Goal: Information Seeking & Learning: Check status

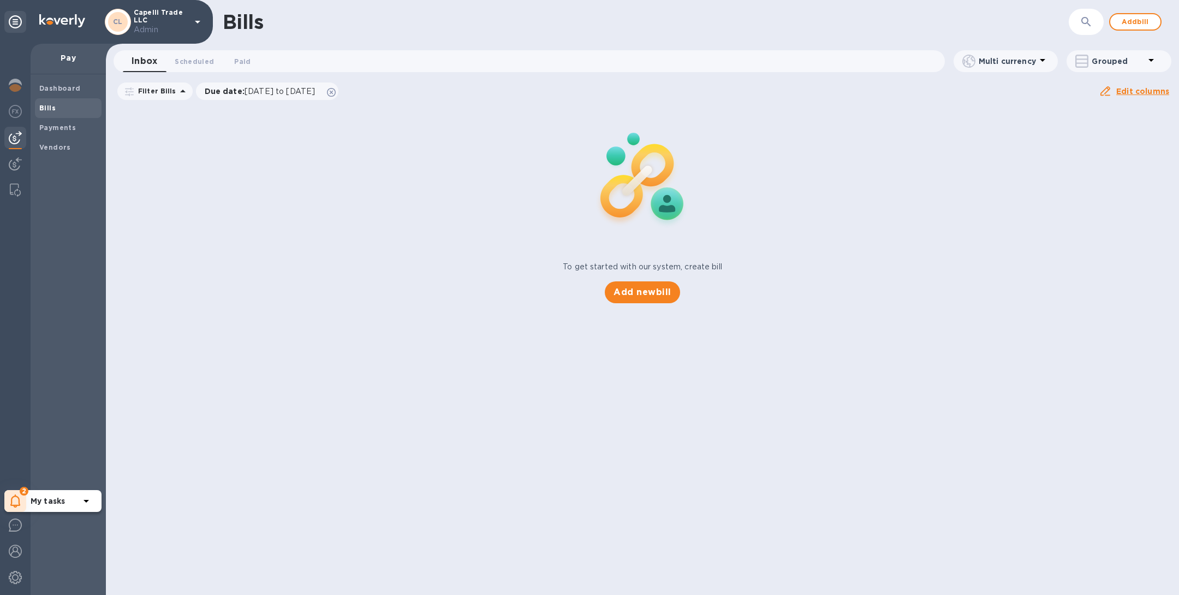
click at [18, 501] on icon at bounding box center [15, 500] width 10 height 13
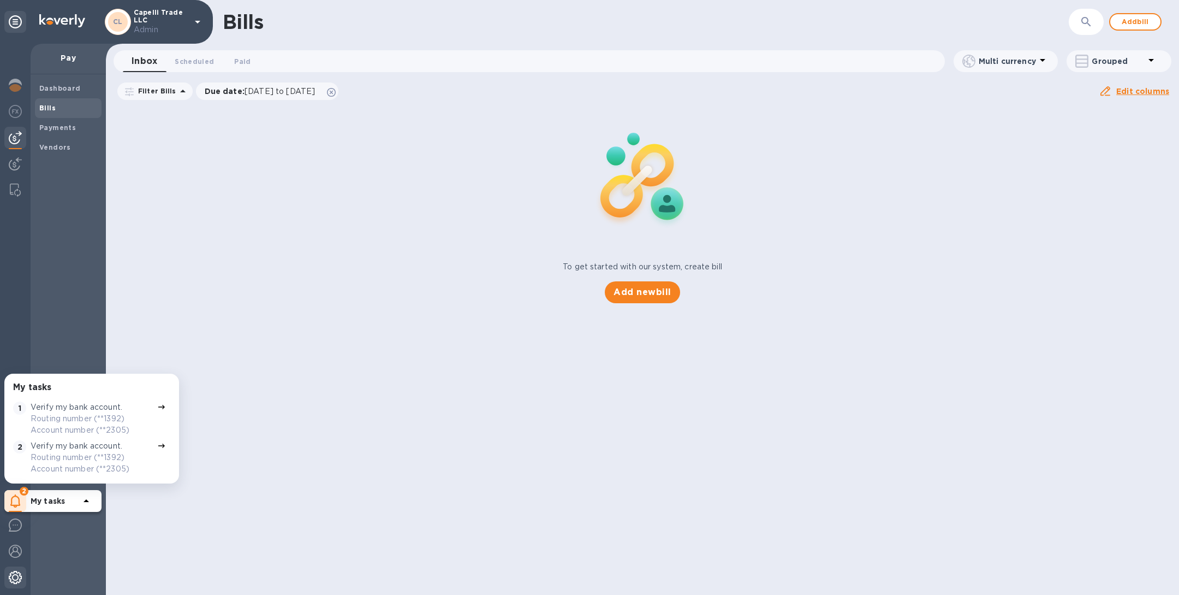
click at [18, 573] on img at bounding box center [15, 577] width 13 height 13
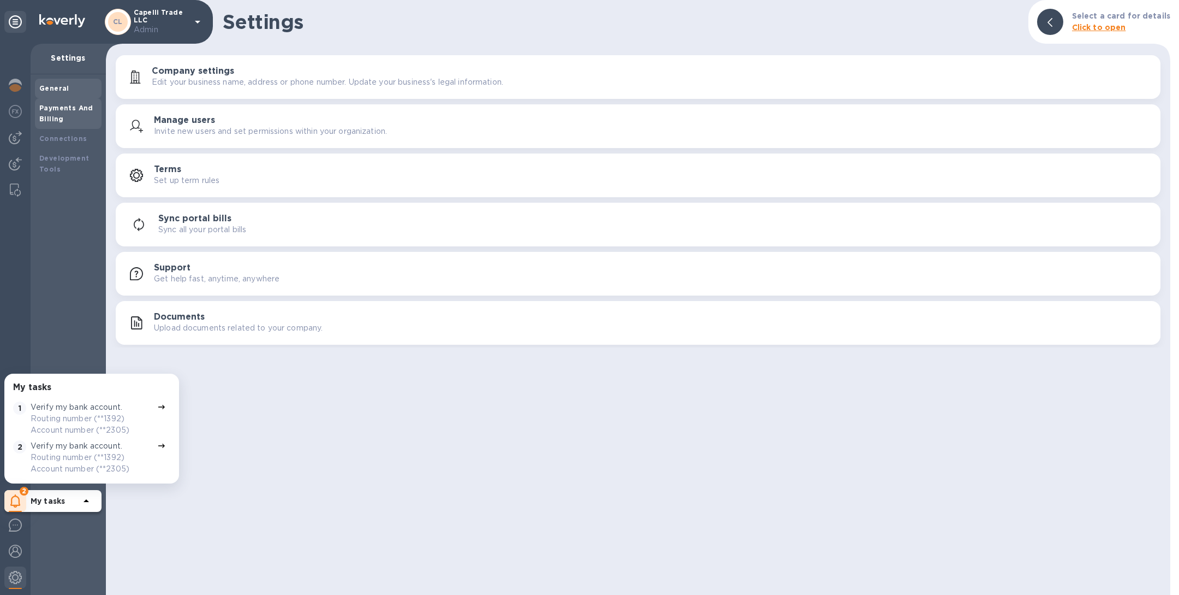
click at [76, 111] on div "Payments And Billing" at bounding box center [68, 114] width 58 height 22
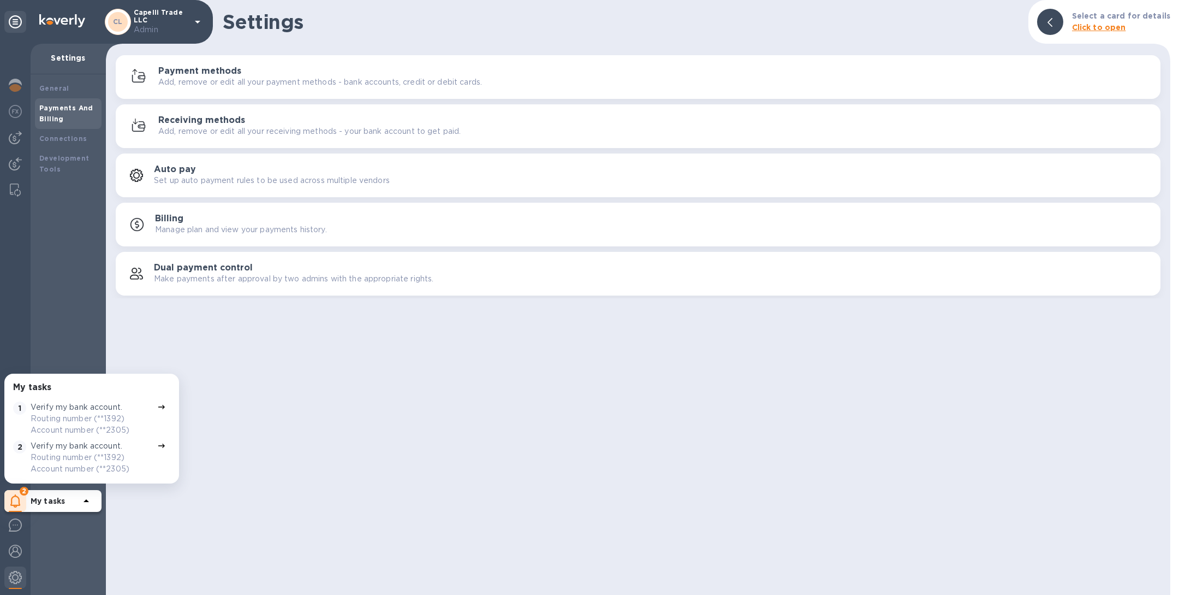
click at [284, 74] on div "Payment methods Add, remove or edit all your payment methods - bank accounts, c…" at bounding box center [655, 77] width 994 height 22
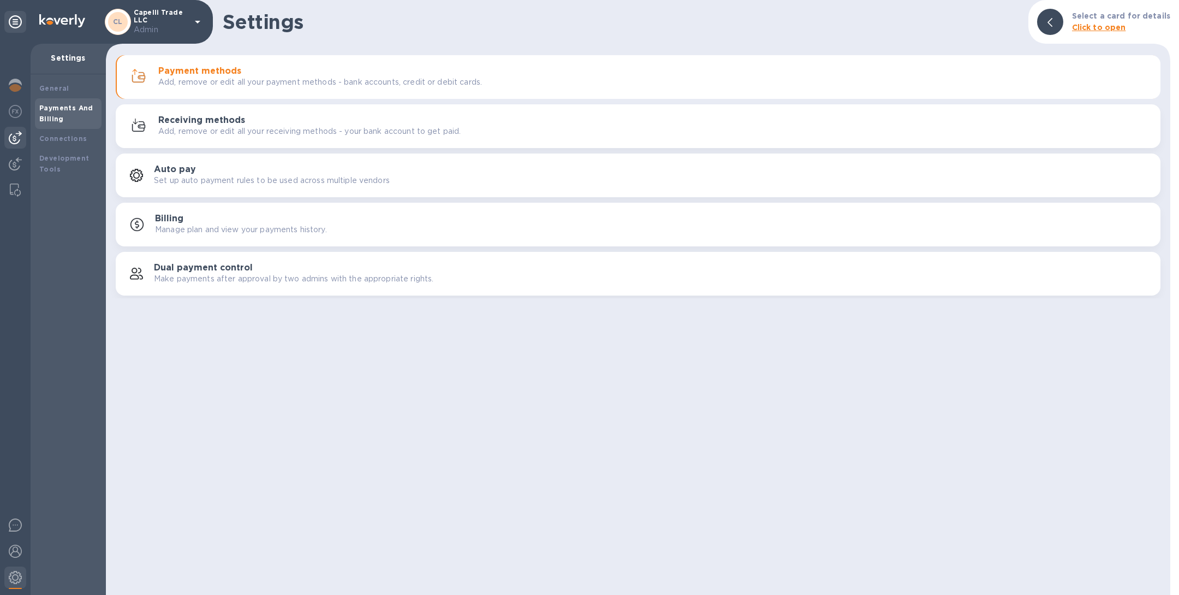
click at [16, 129] on div at bounding box center [15, 138] width 22 height 22
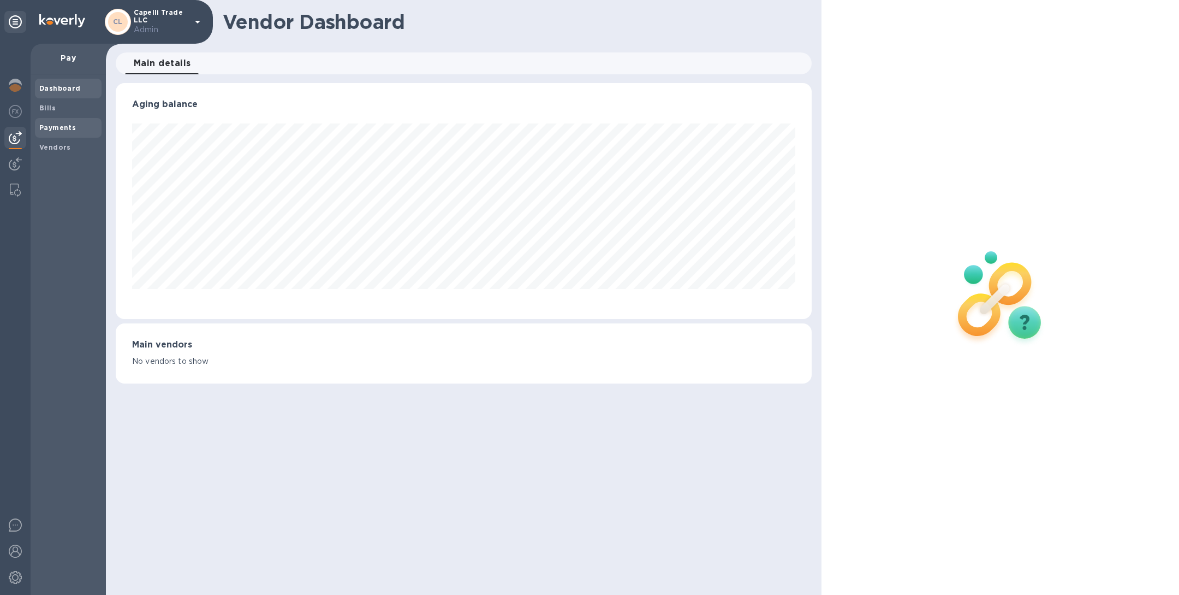
scroll to position [236, 696]
click at [72, 142] on span "Vendors" at bounding box center [68, 147] width 58 height 11
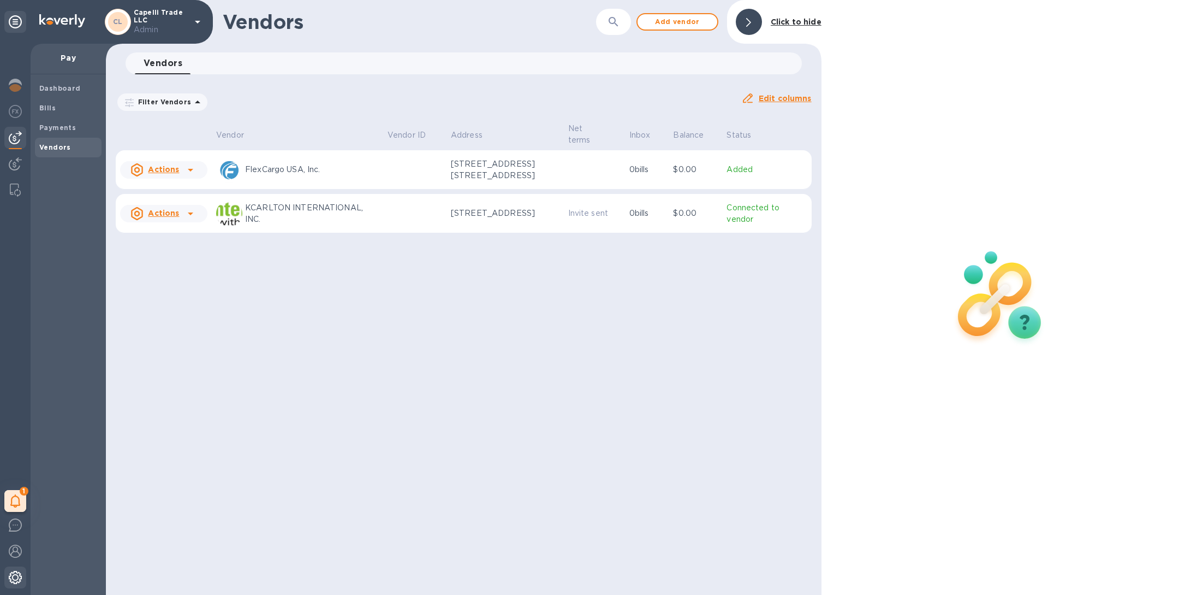
click at [17, 577] on img at bounding box center [15, 577] width 13 height 13
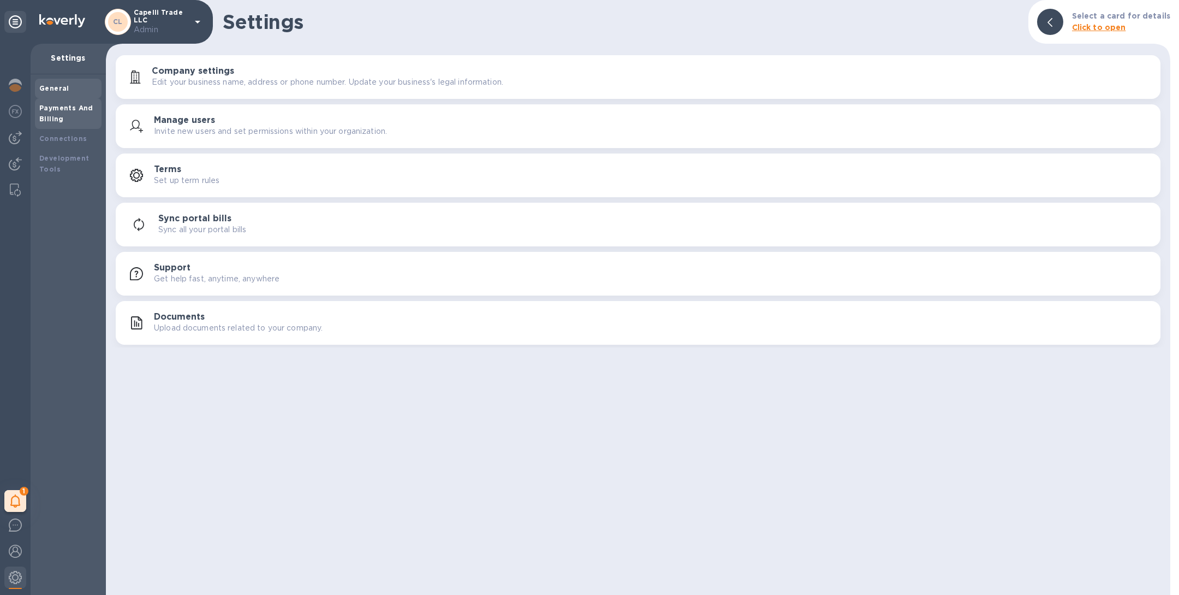
click at [68, 119] on div "Payments And Billing" at bounding box center [68, 114] width 58 height 22
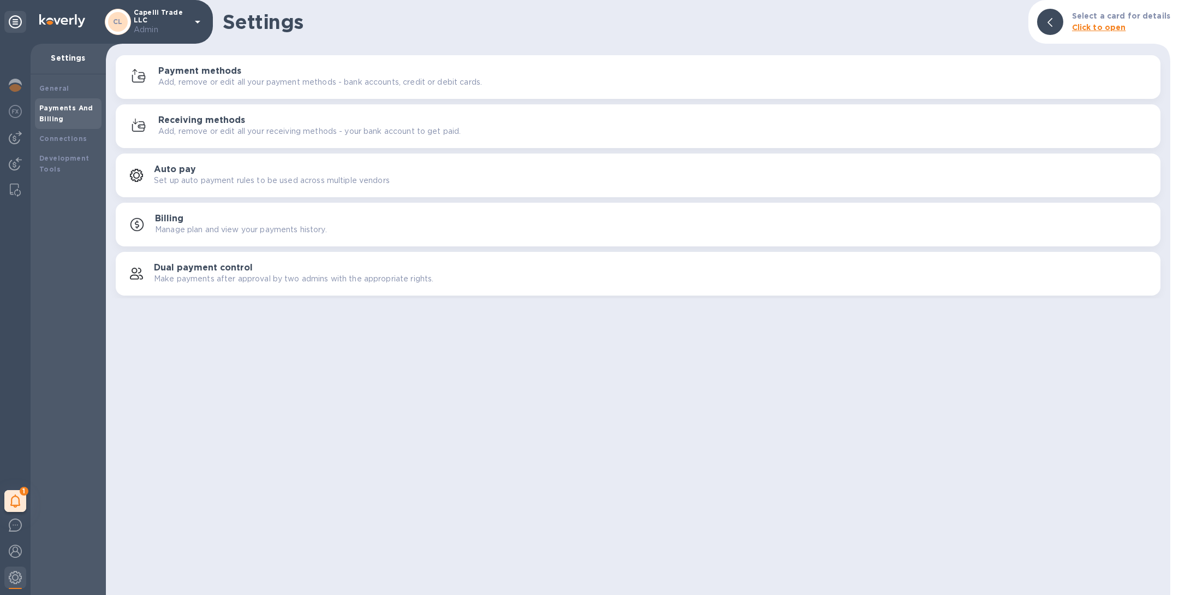
click at [220, 79] on p "Add, remove or edit all your payment methods - bank accounts, credit or debit c…" at bounding box center [320, 81] width 324 height 11
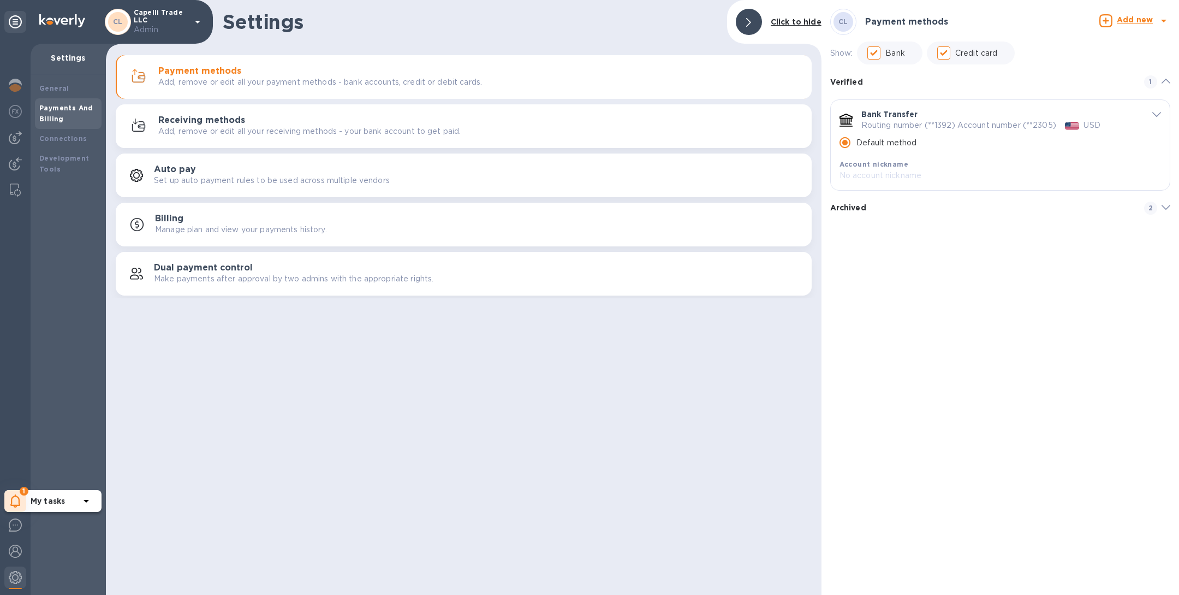
click at [14, 493] on div "1" at bounding box center [15, 501] width 22 height 22
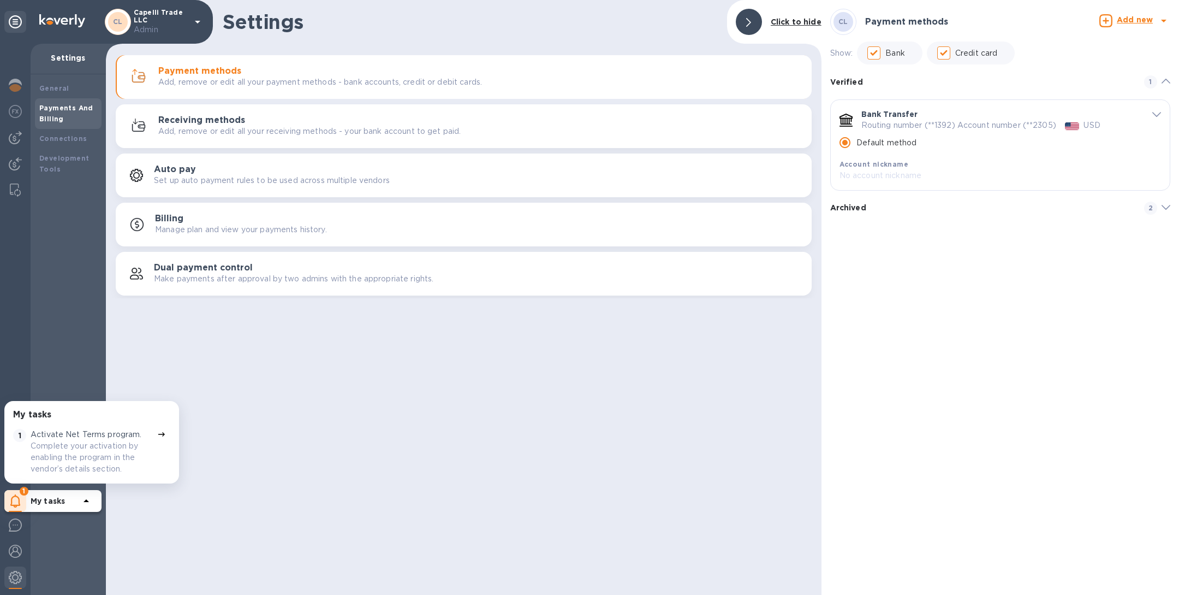
click at [280, 433] on div "Settings Click to hide Payment methods Add, remove or edit all your payment met…" at bounding box center [464, 297] width 716 height 595
click at [13, 141] on img at bounding box center [15, 137] width 13 height 13
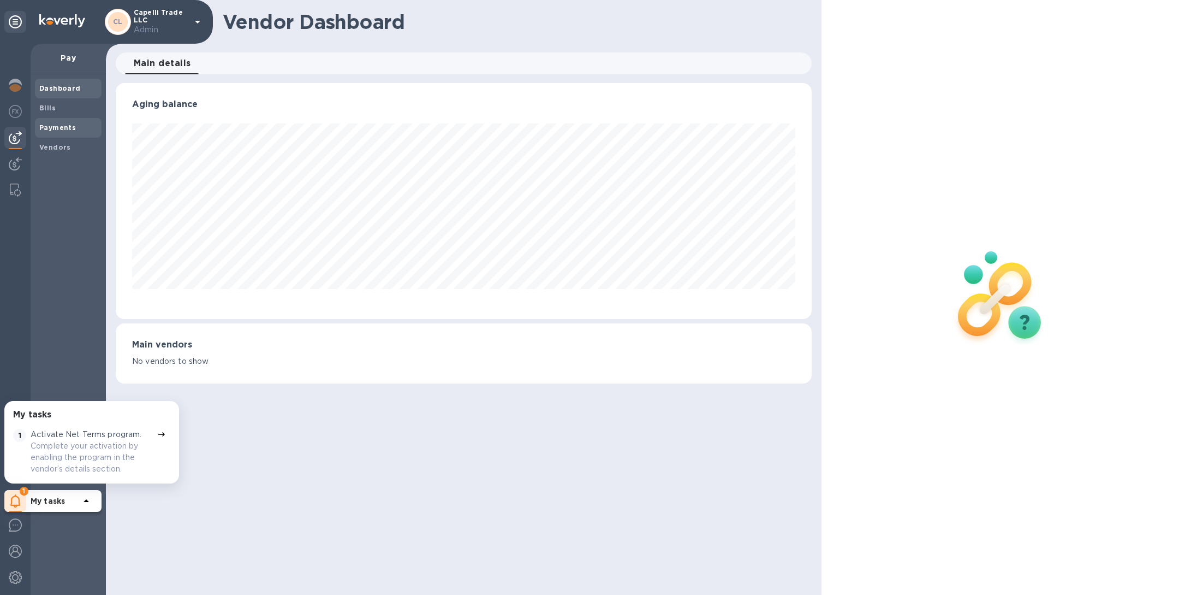
scroll to position [236, 696]
click at [56, 109] on span "Bills" at bounding box center [68, 108] width 58 height 11
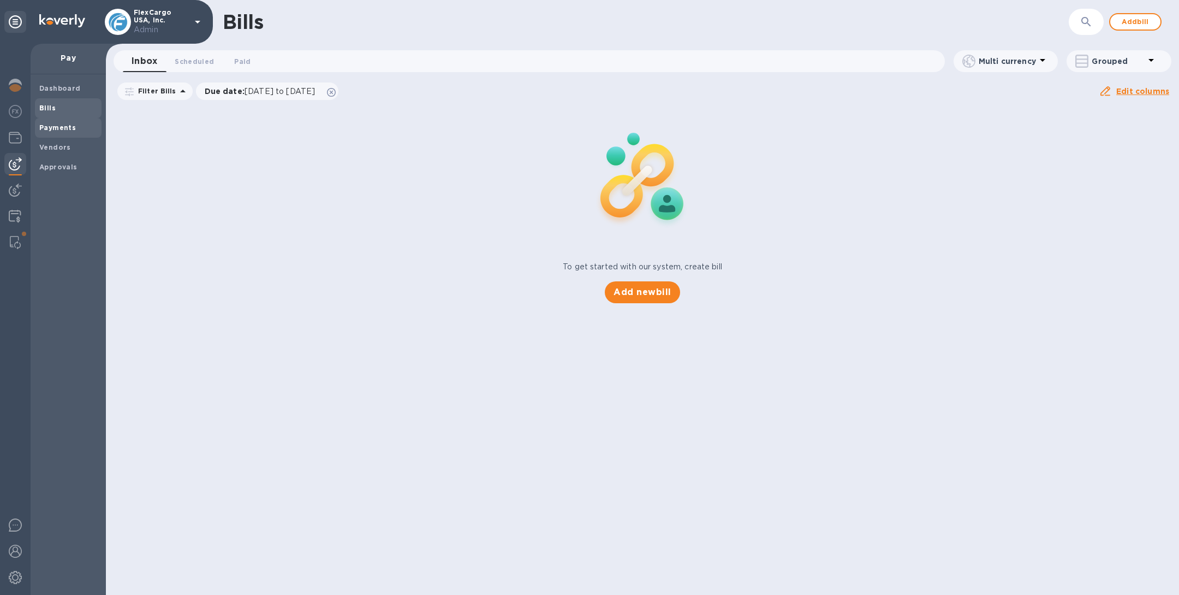
click at [62, 128] on b "Payments" at bounding box center [57, 127] width 37 height 8
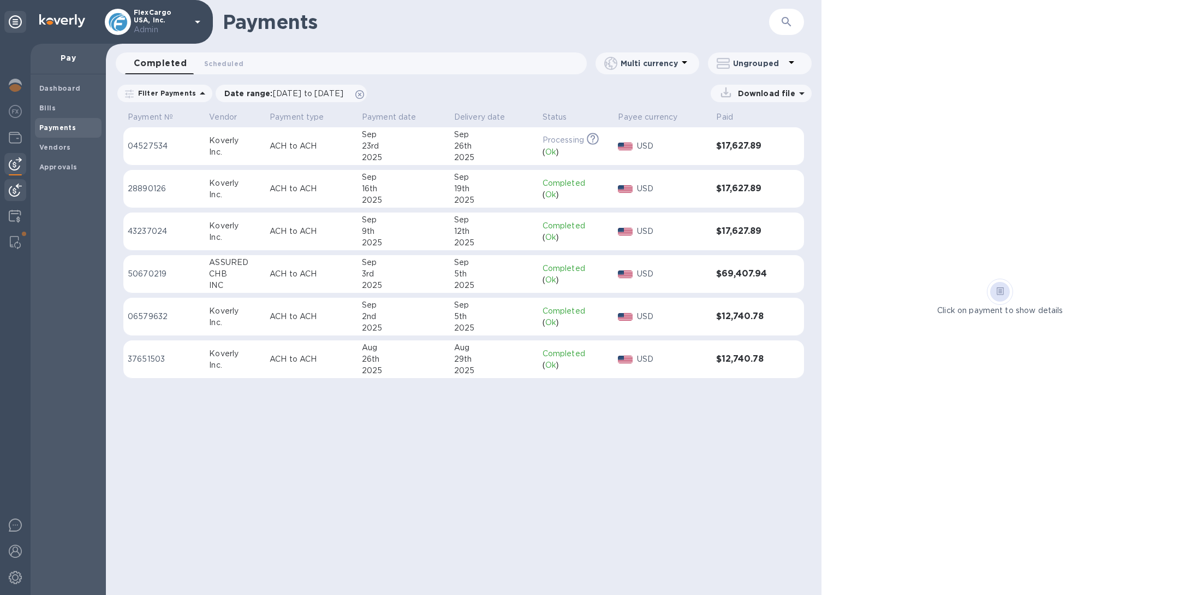
click at [14, 195] on img at bounding box center [15, 189] width 13 height 13
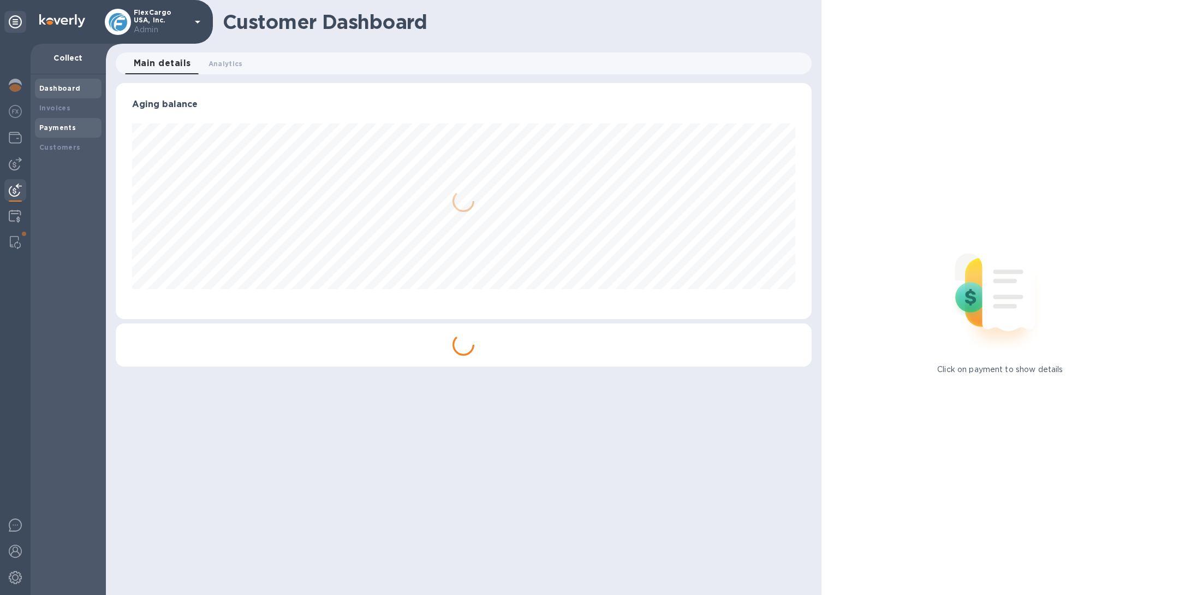
scroll to position [236, 696]
click at [60, 109] on b "Invoices" at bounding box center [54, 108] width 31 height 8
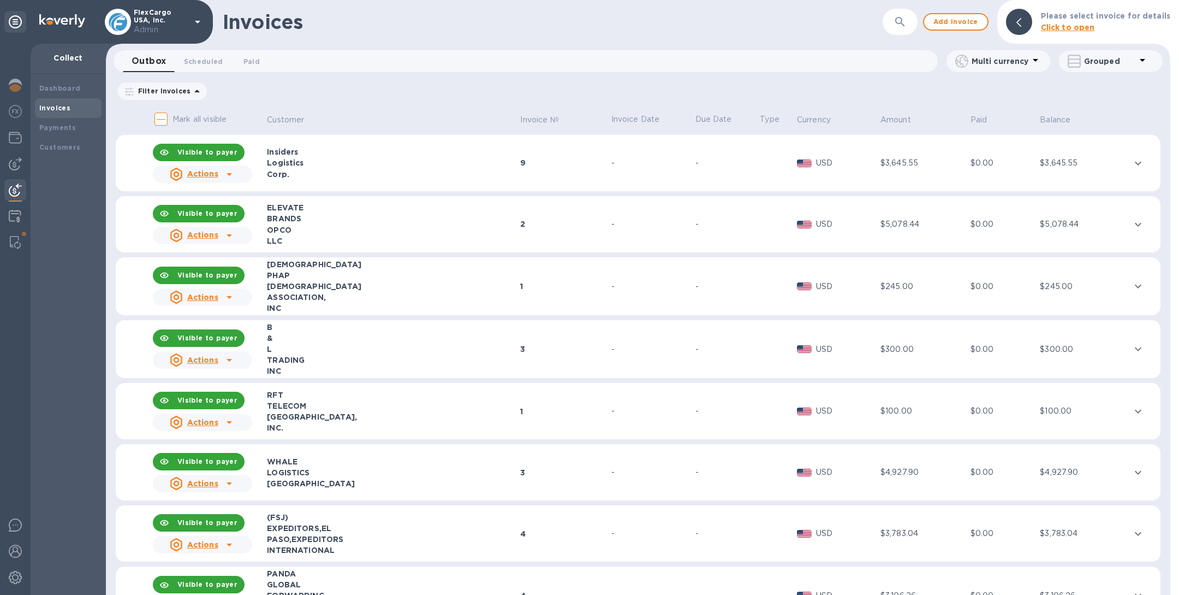
click at [904, 33] on button "button" at bounding box center [900, 22] width 26 height 26
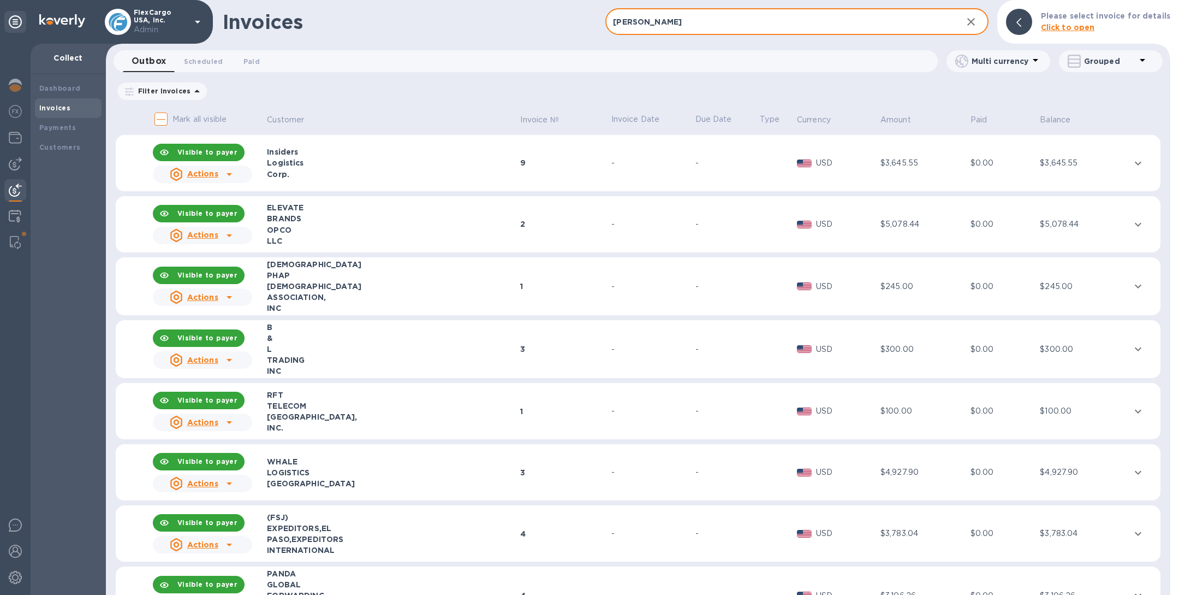
type input "capelli"
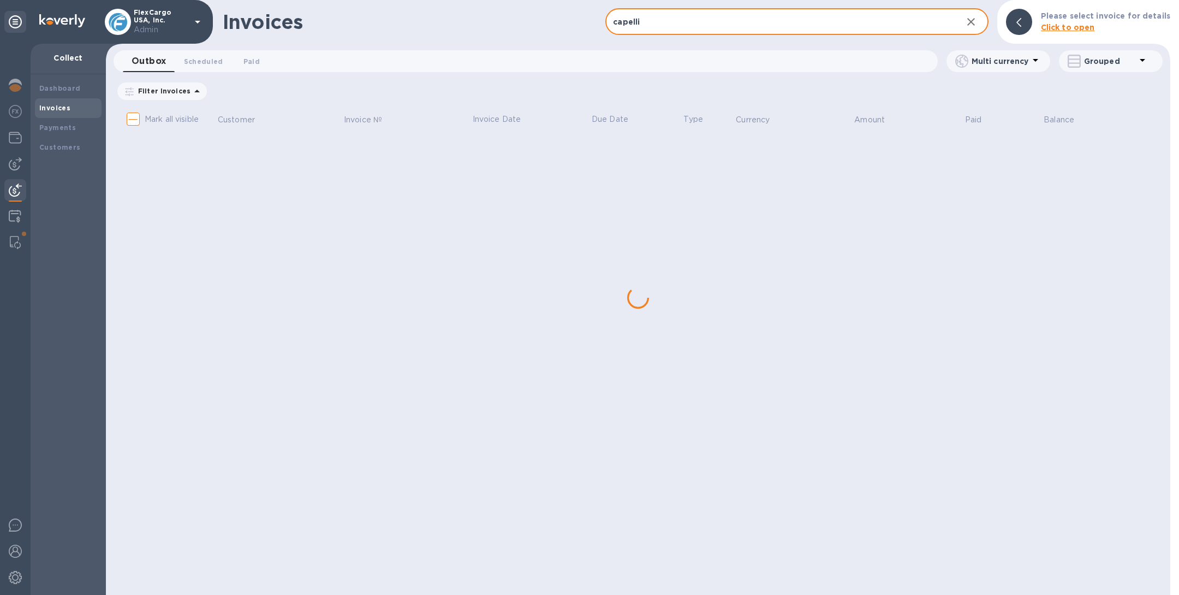
checkbox input "true"
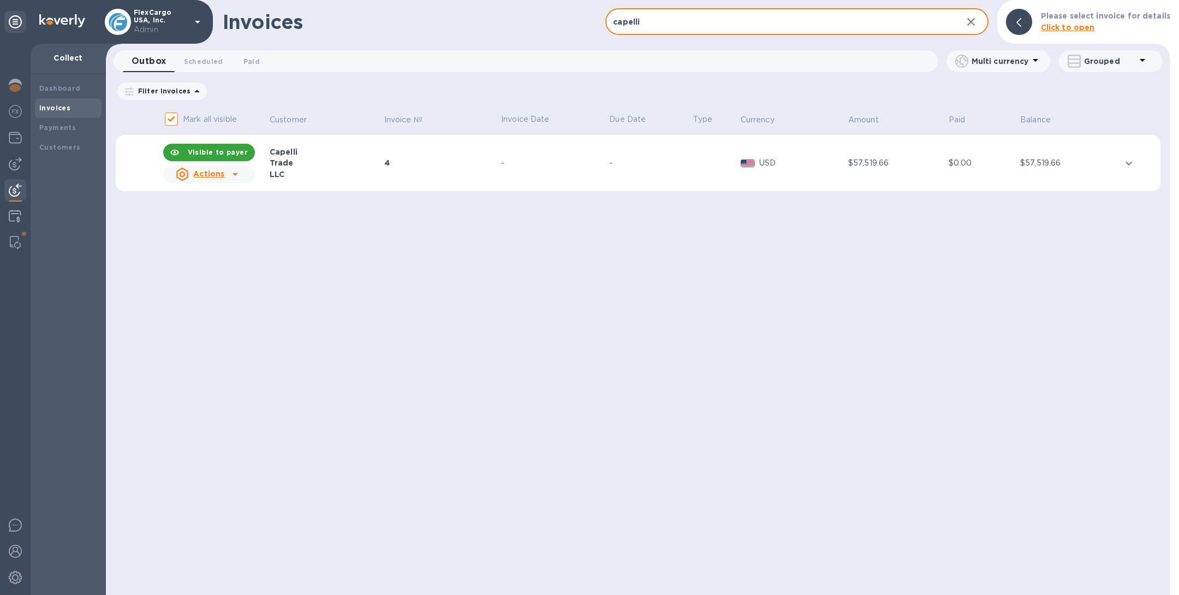
type input "capelli"
click at [407, 173] on td "4" at bounding box center [441, 163] width 117 height 57
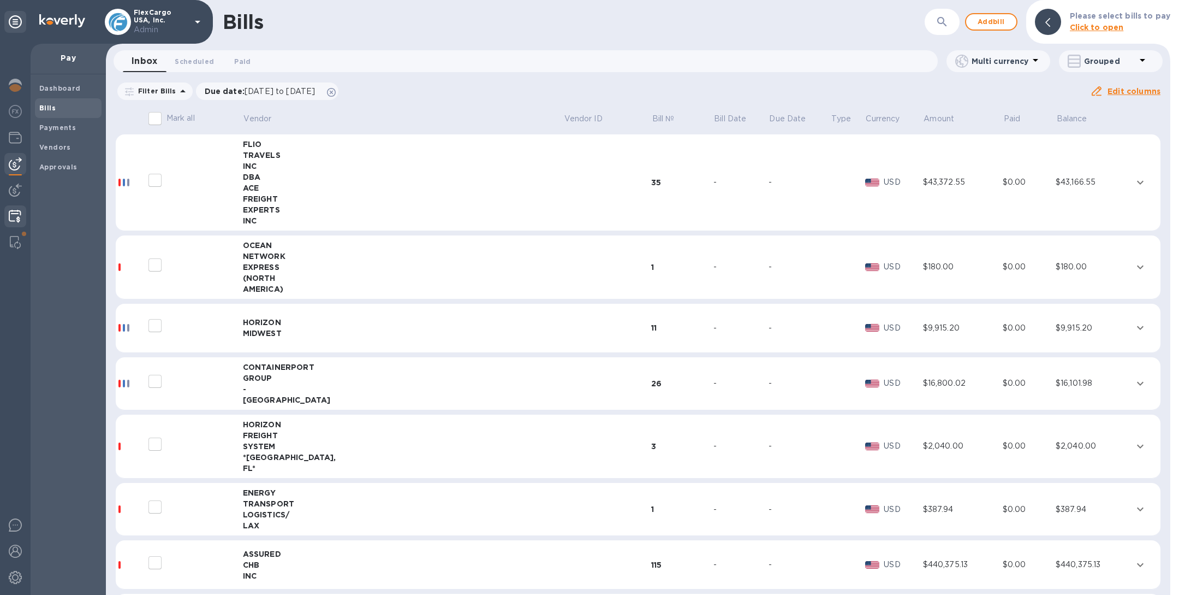
click at [15, 216] on img at bounding box center [15, 216] width 13 height 13
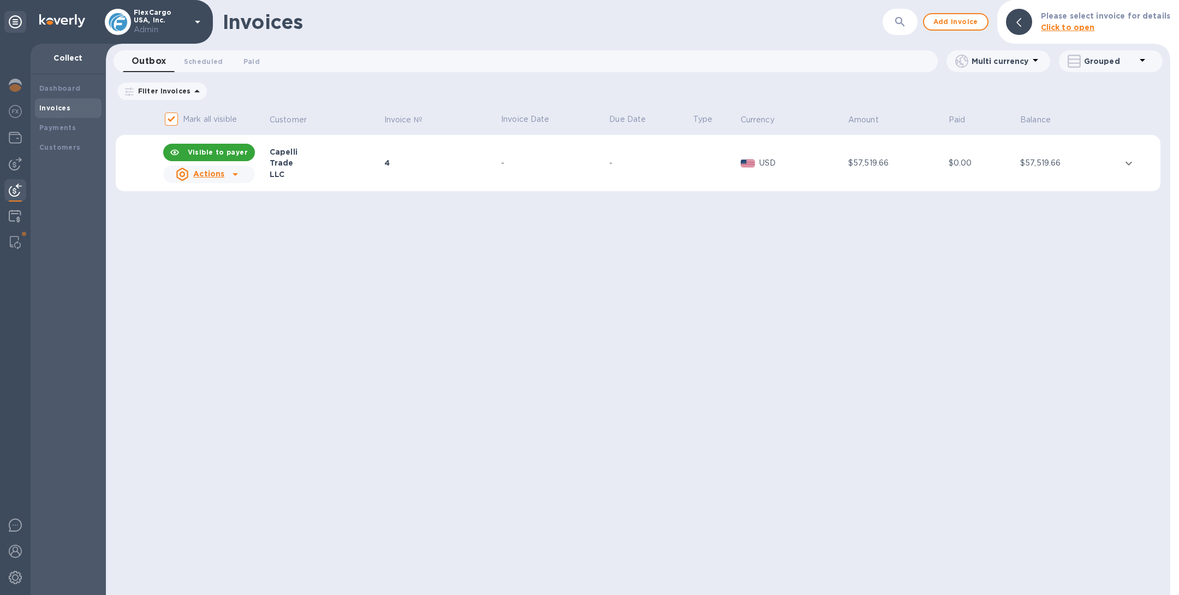
click at [358, 170] on div "LLC" at bounding box center [325, 174] width 111 height 11
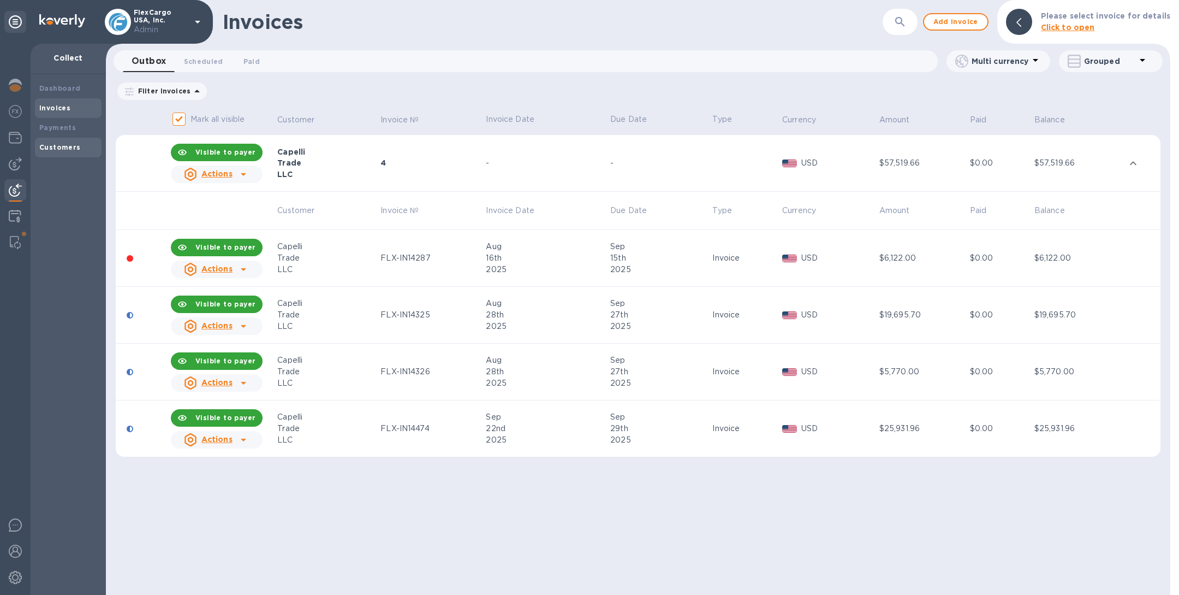
click at [51, 149] on b "Customers" at bounding box center [60, 147] width 42 height 8
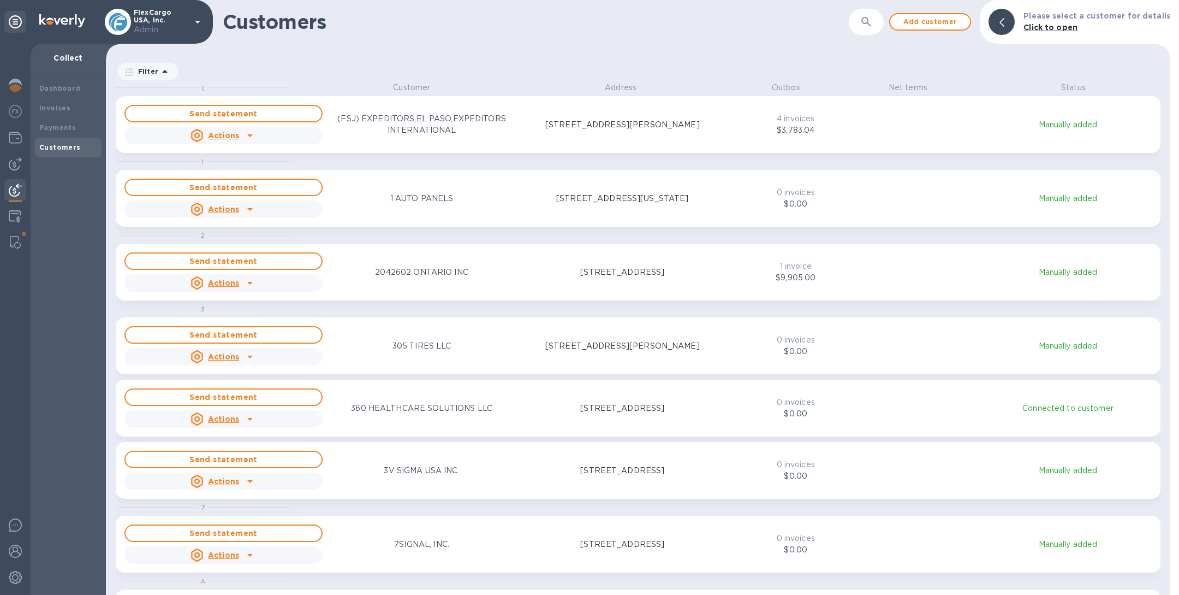
scroll to position [500, 1060]
click at [868, 23] on icon "button" at bounding box center [866, 21] width 13 height 13
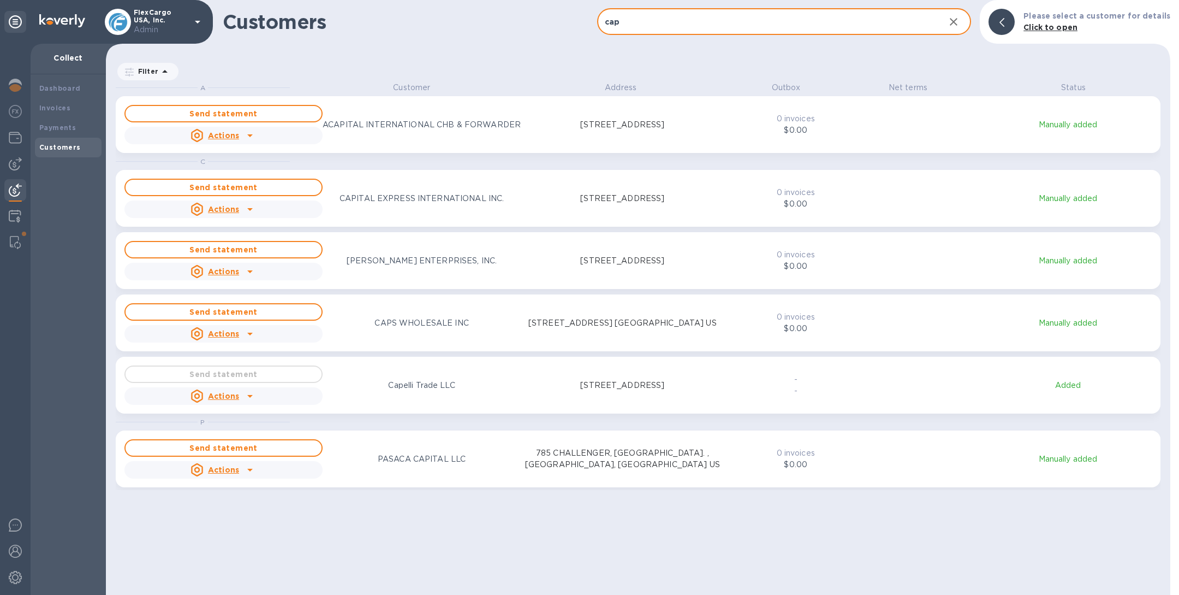
type input "cap"
click at [375, 398] on div "Send statement Actions Capelli Trade LLC 3933 Pembroke Road, Hollywood, FL 3302…" at bounding box center [423, 385] width 602 height 44
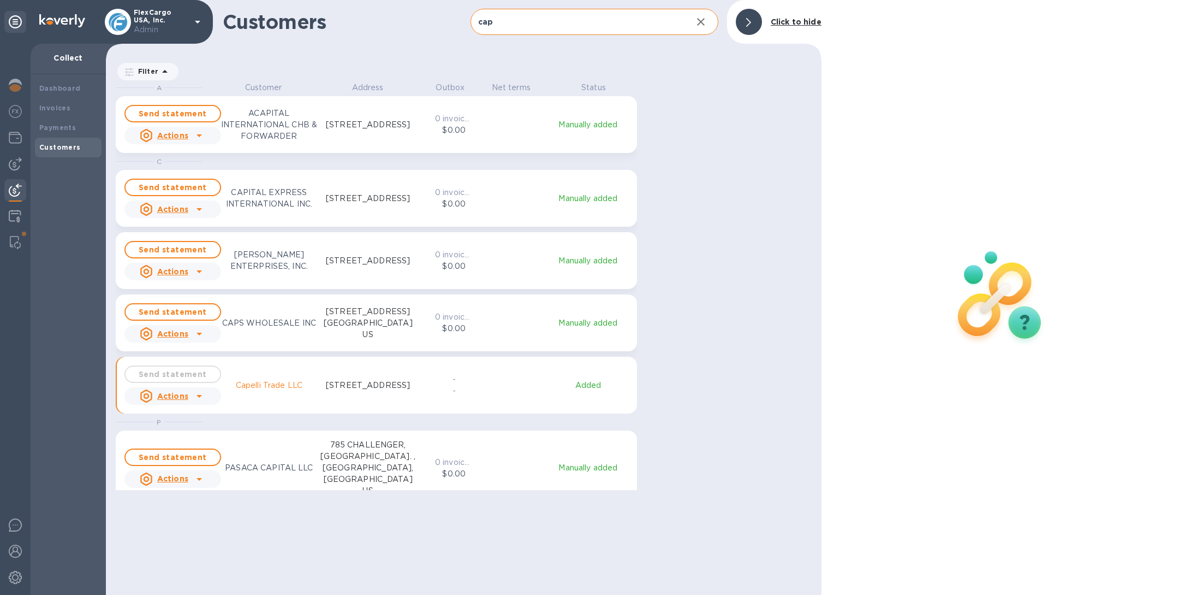
scroll to position [13, 4]
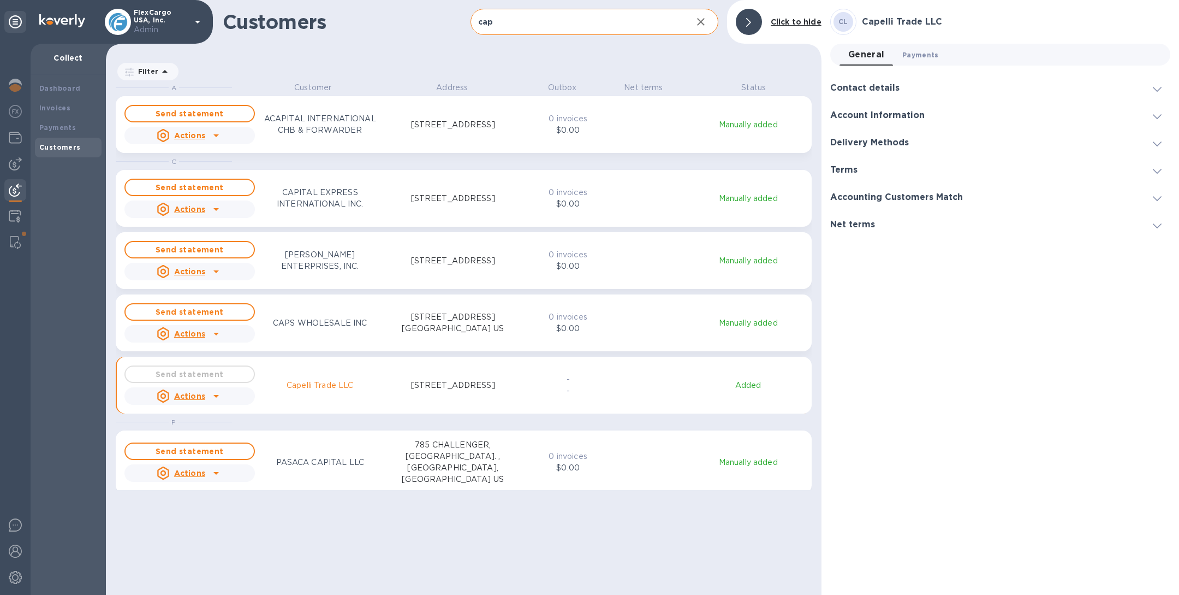
click at [911, 60] on span "Payments 0" at bounding box center [921, 54] width 37 height 11
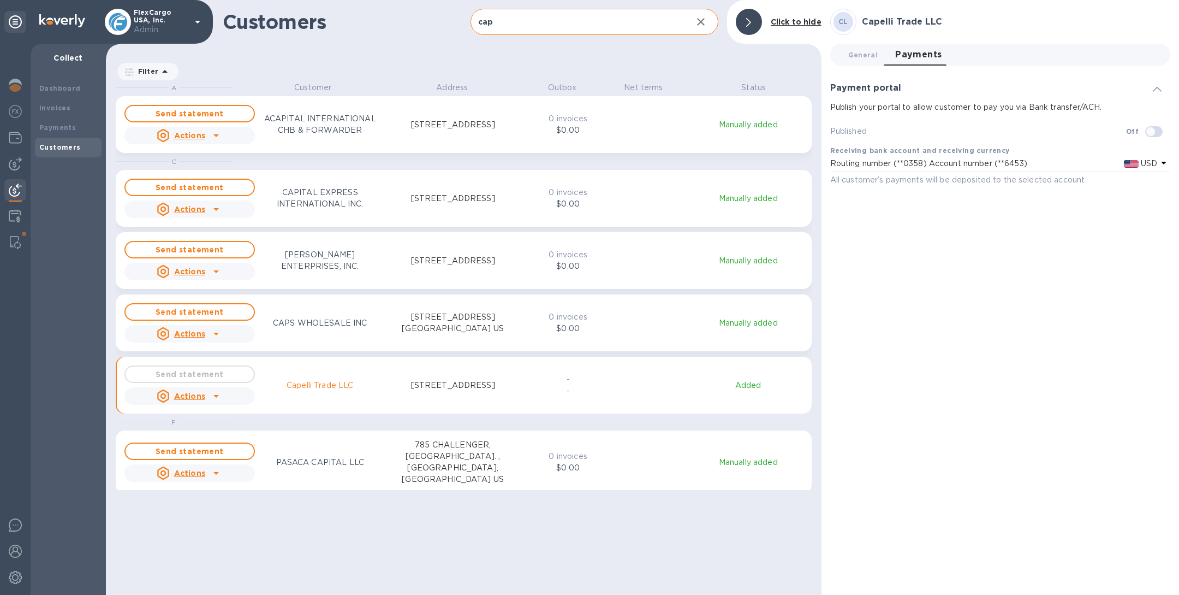
click at [1148, 131] on input "checkbox" at bounding box center [1151, 131] width 56 height 19
checkbox input "true"
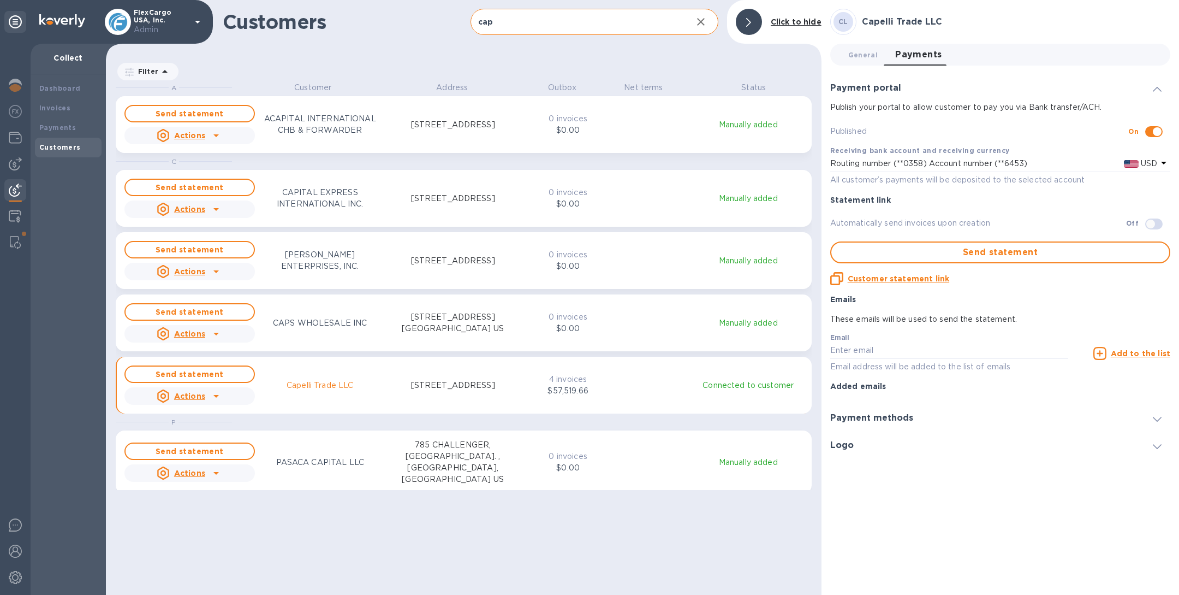
scroll to position [500, 711]
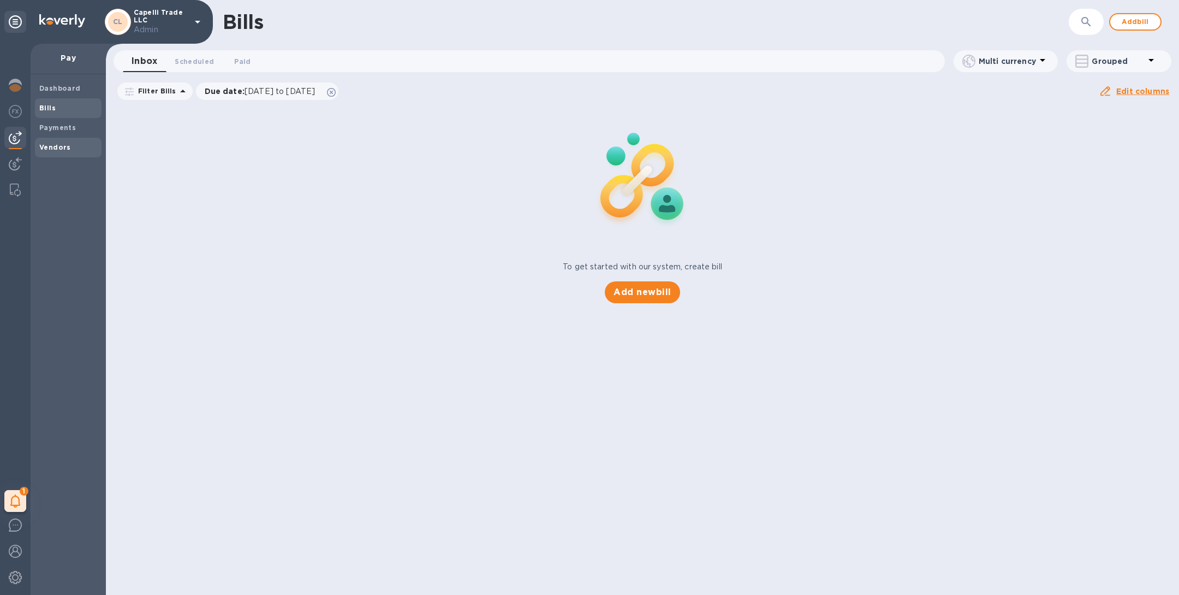
click at [62, 144] on b "Vendors" at bounding box center [55, 147] width 32 height 8
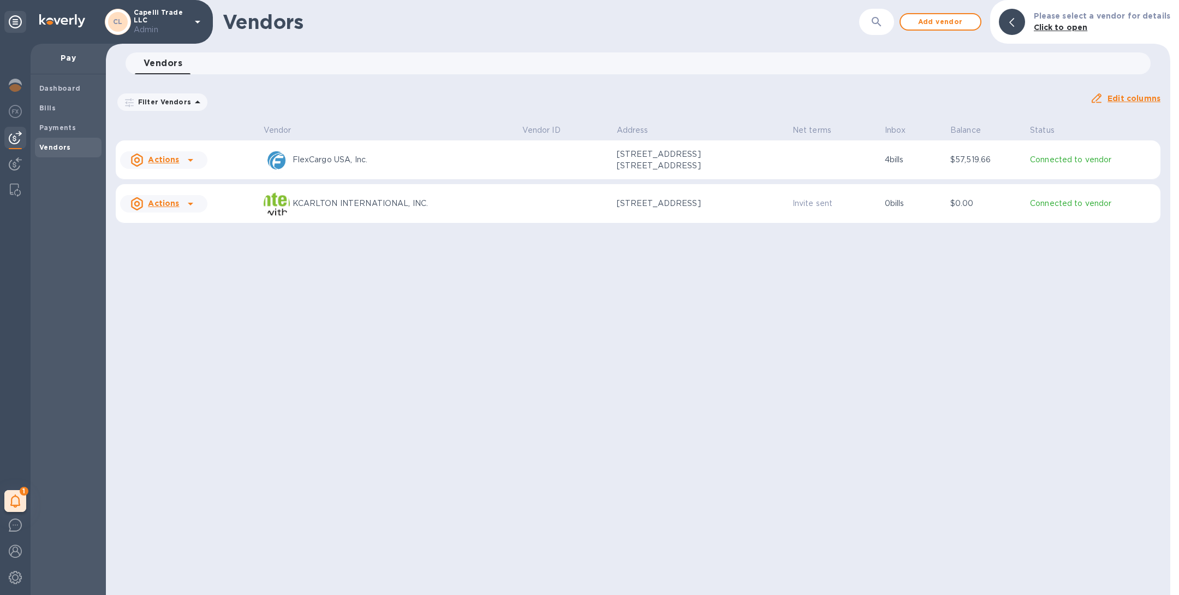
click at [414, 160] on p "FlexCargo USA, Inc." at bounding box center [403, 159] width 221 height 11
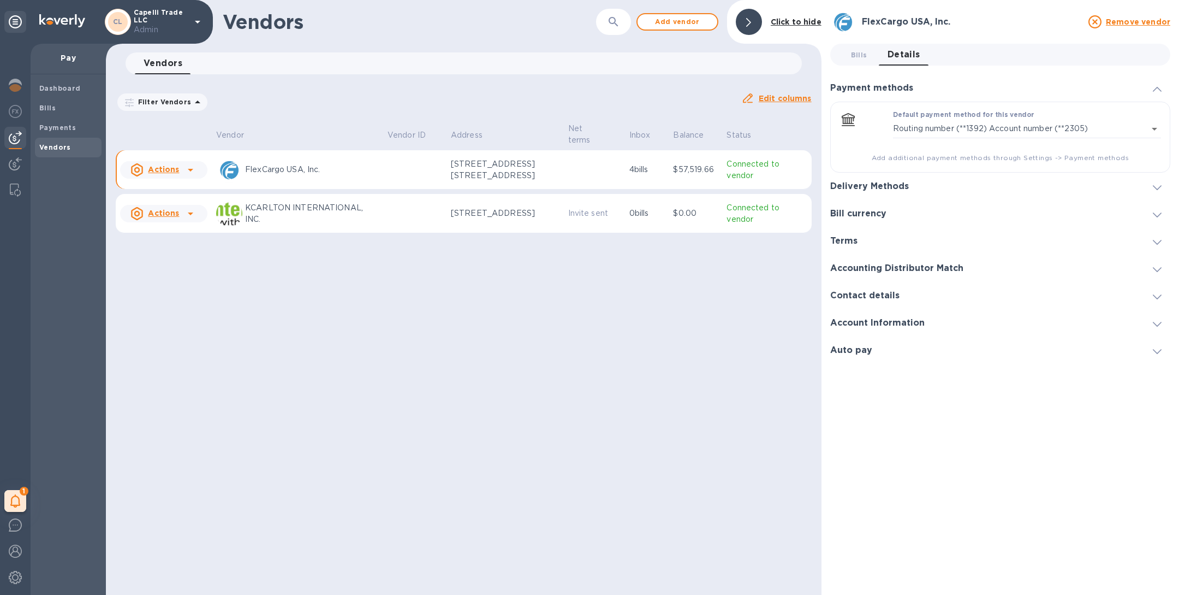
click at [614, 212] on td "Invite sent" at bounding box center [594, 213] width 61 height 39
click at [913, 188] on div "Delivery Methods" at bounding box center [874, 186] width 87 height 10
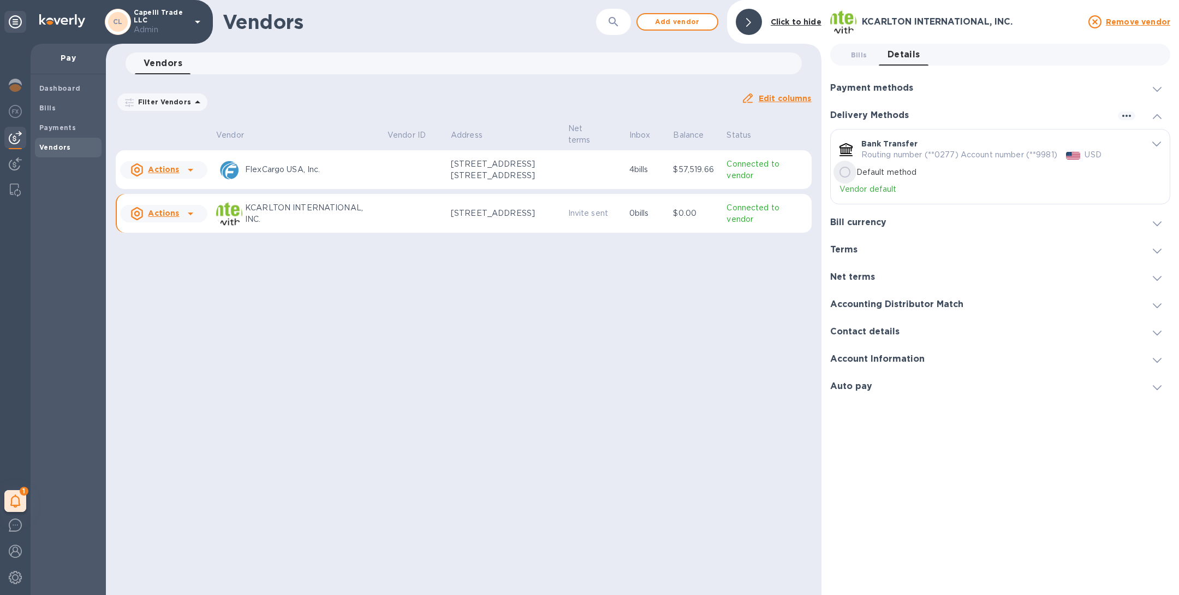
click at [849, 171] on input "Default method" at bounding box center [845, 172] width 23 height 23
radio input "true"
click at [511, 181] on p "[STREET_ADDRESS] [STREET_ADDRESS]" at bounding box center [505, 169] width 109 height 23
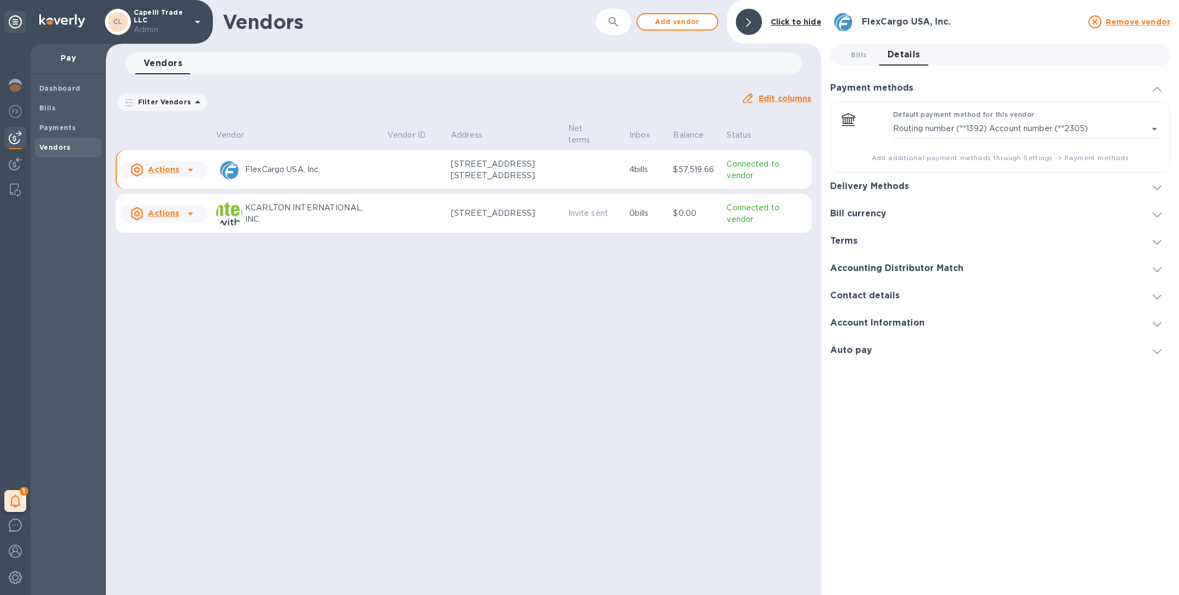
click at [885, 191] on h3 "Delivery Methods" at bounding box center [870, 186] width 79 height 10
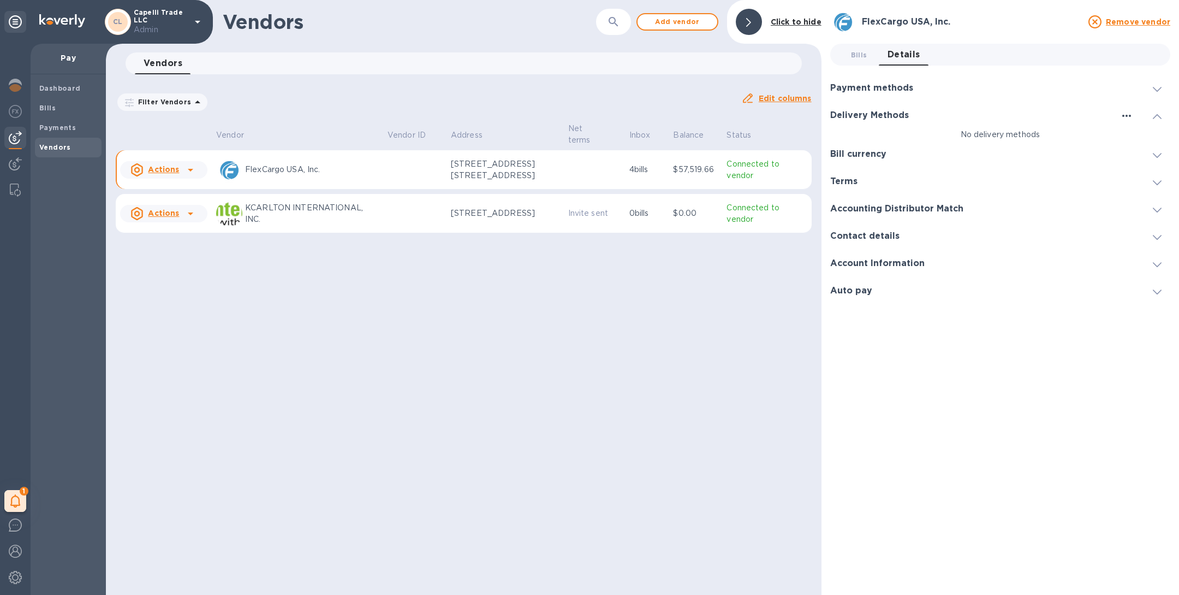
click at [1123, 117] on icon "button" at bounding box center [1127, 115] width 13 height 13
click at [1133, 142] on p "Add new" at bounding box center [1141, 137] width 36 height 11
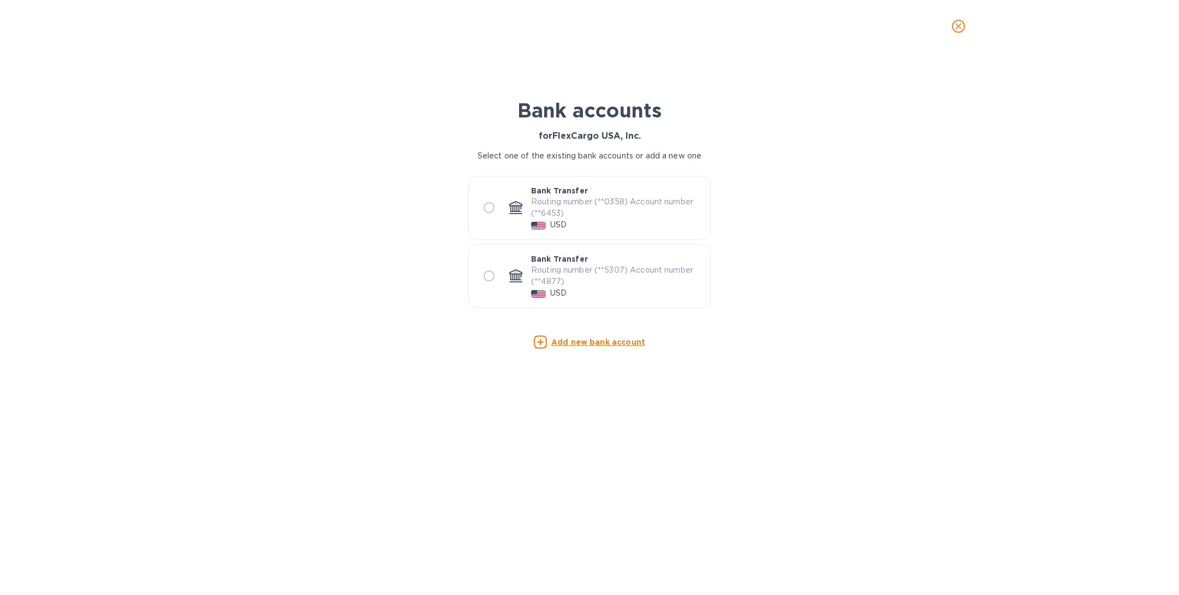
click at [553, 219] on p "USD" at bounding box center [558, 224] width 16 height 11
radio input "true"
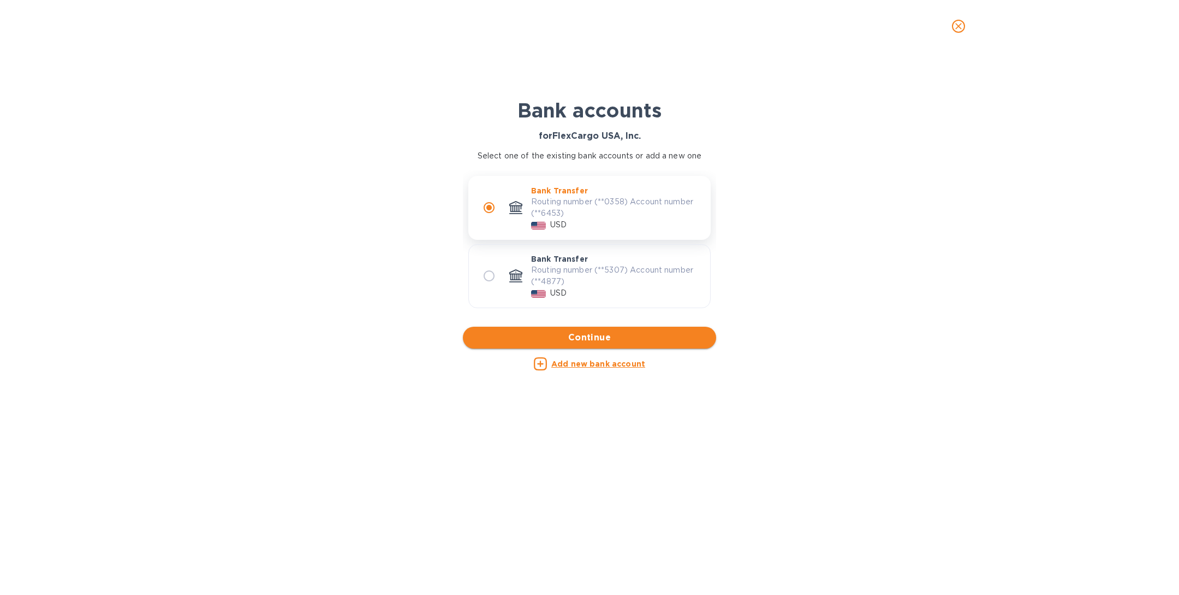
click at [575, 333] on span "Continue" at bounding box center [590, 337] width 236 height 13
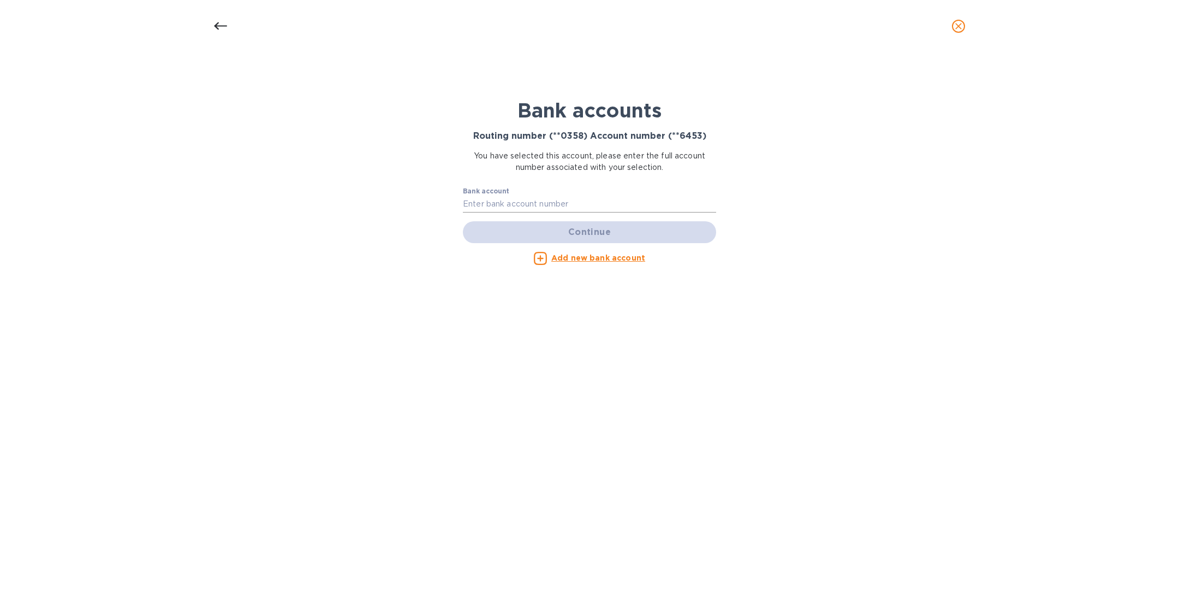
click at [503, 200] on input "text" at bounding box center [589, 204] width 253 height 16
paste input "325159746453"
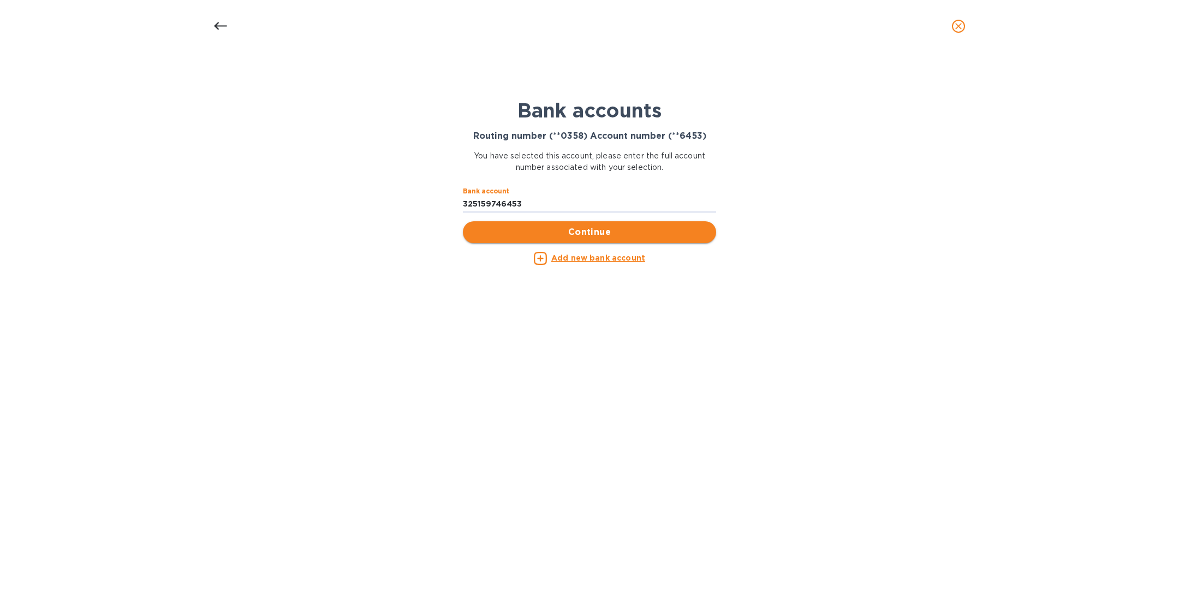
type input "325159746453"
click at [566, 230] on span "Continue" at bounding box center [590, 232] width 236 height 13
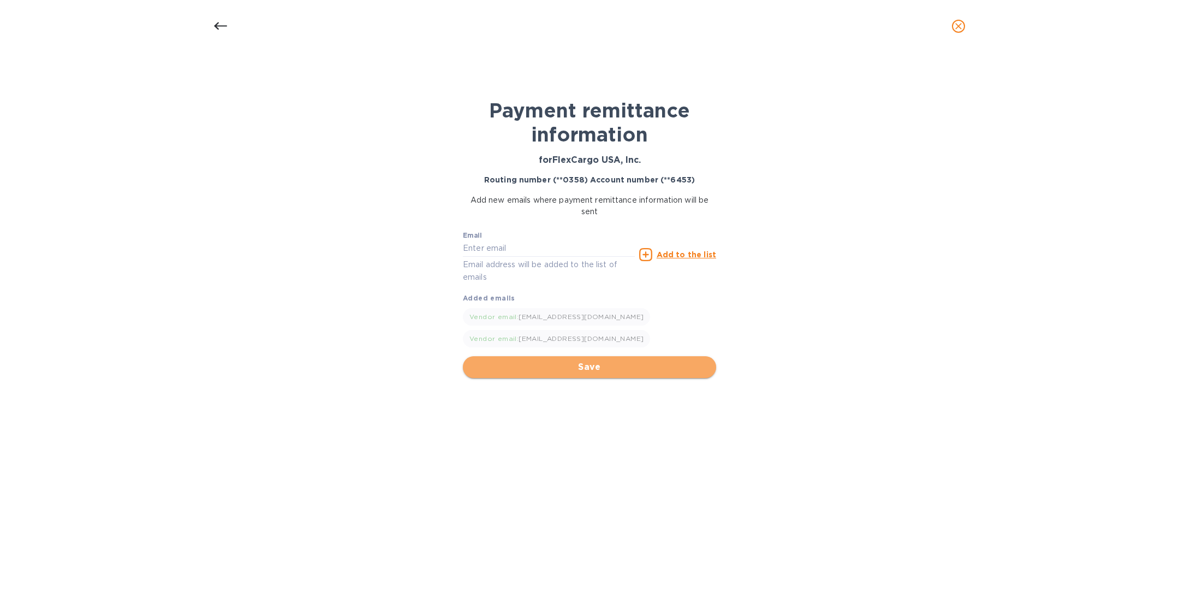
click at [612, 362] on span "Save" at bounding box center [590, 366] width 236 height 13
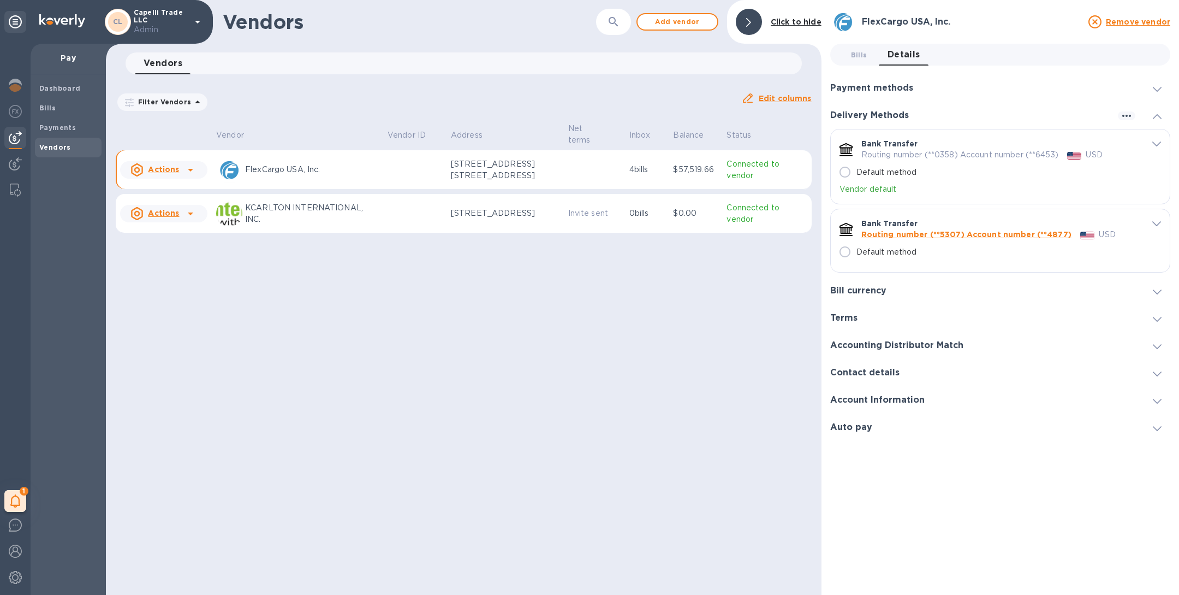
click at [846, 176] on input "Default method" at bounding box center [845, 172] width 23 height 23
radio input "true"
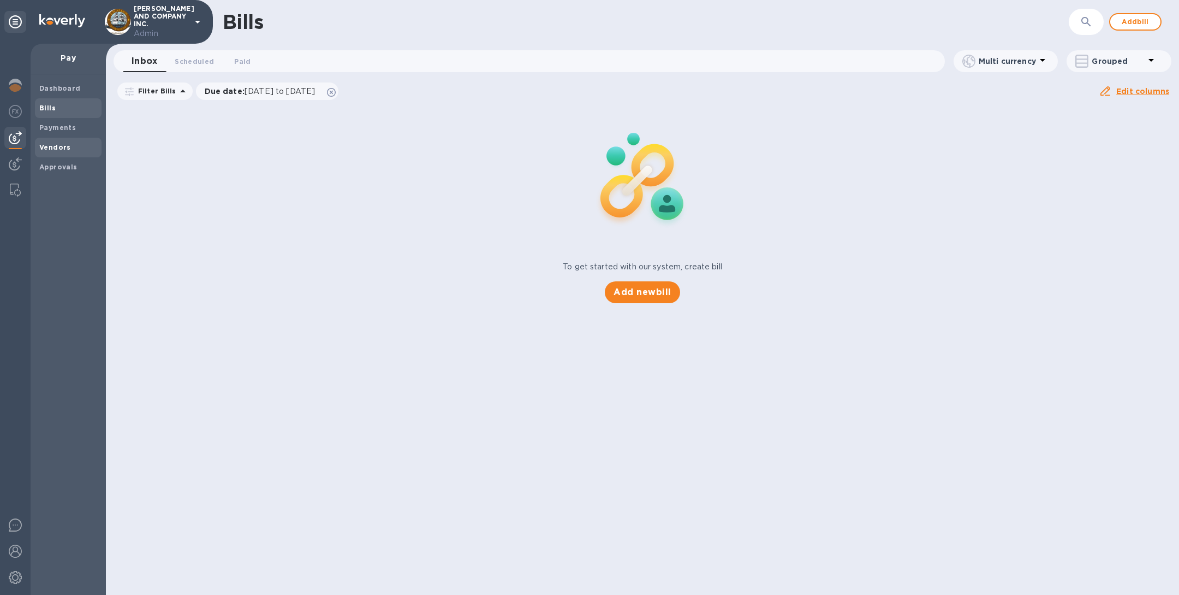
click at [63, 141] on div "Vendors" at bounding box center [68, 148] width 67 height 20
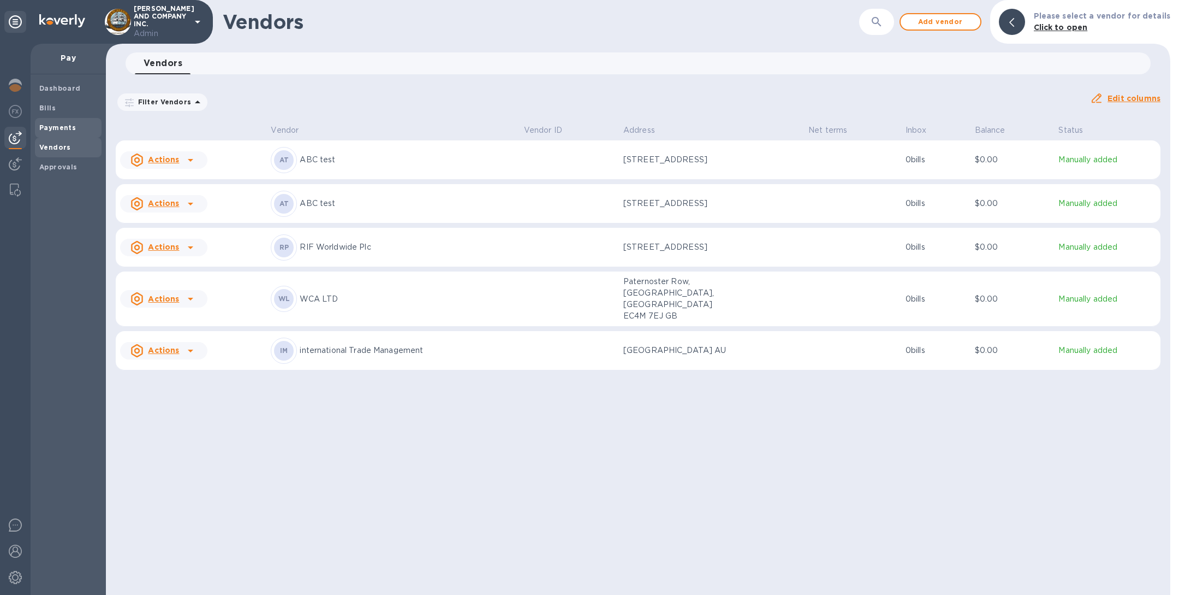
click at [63, 127] on b "Payments" at bounding box center [57, 127] width 37 height 8
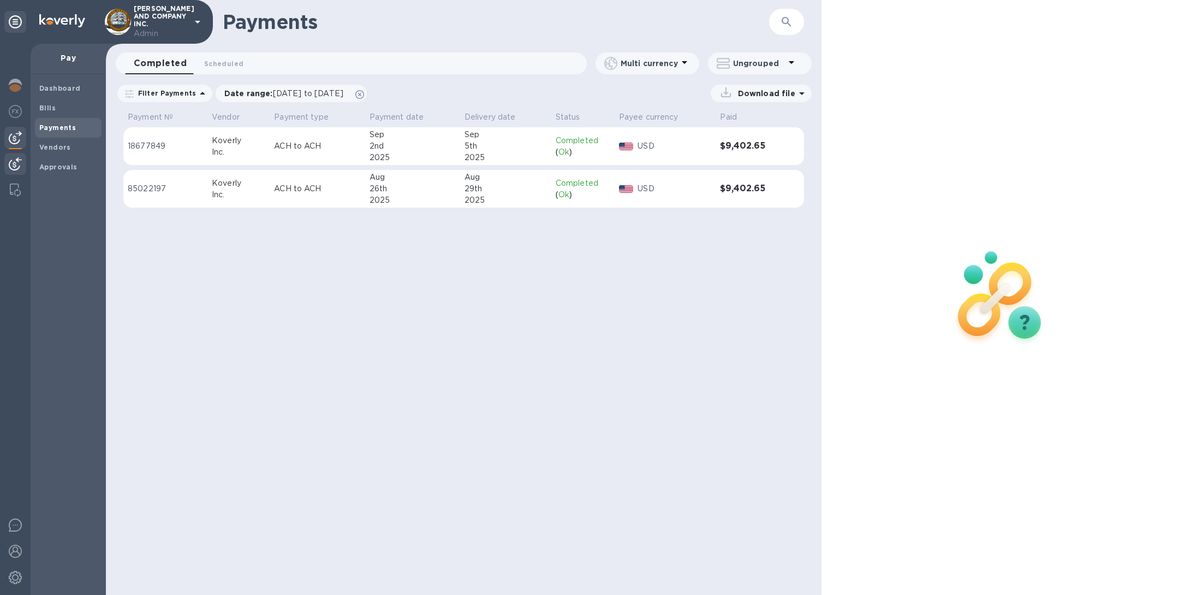
click at [15, 158] on img at bounding box center [15, 163] width 13 height 13
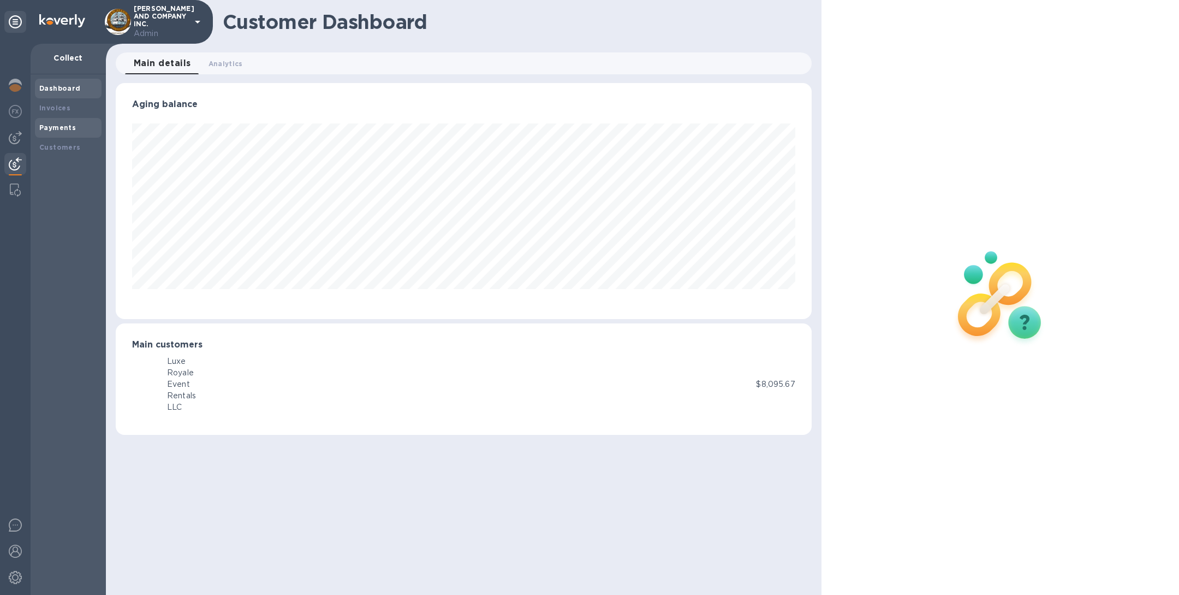
scroll to position [236, 696]
click at [81, 122] on div "Payments" at bounding box center [68, 127] width 58 height 11
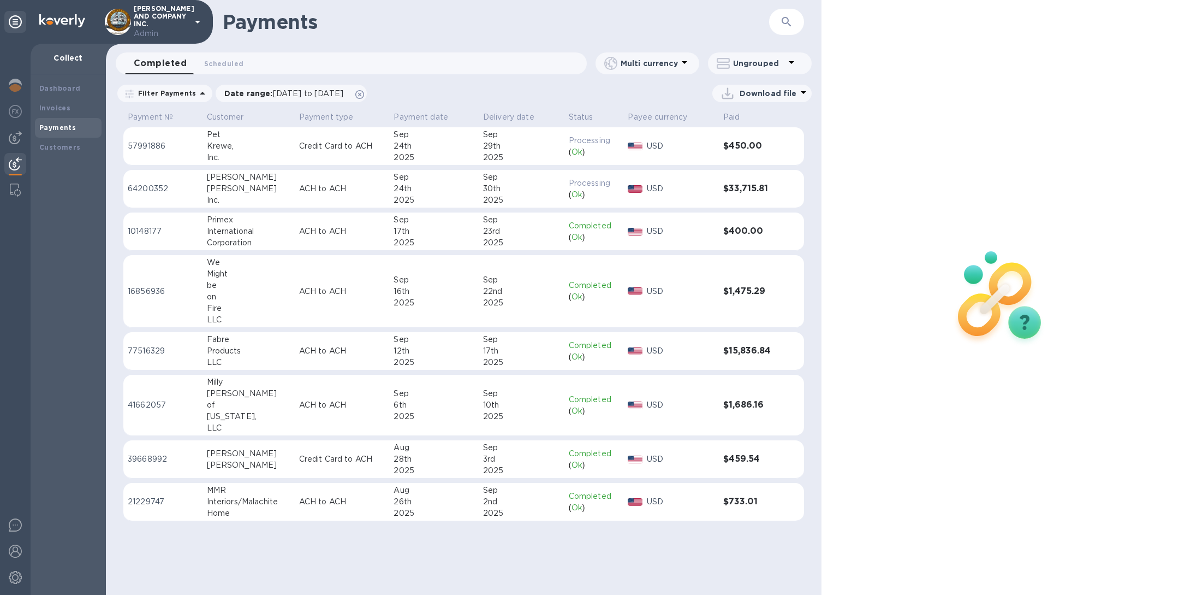
click at [248, 188] on div "Toups" at bounding box center [249, 188] width 84 height 11
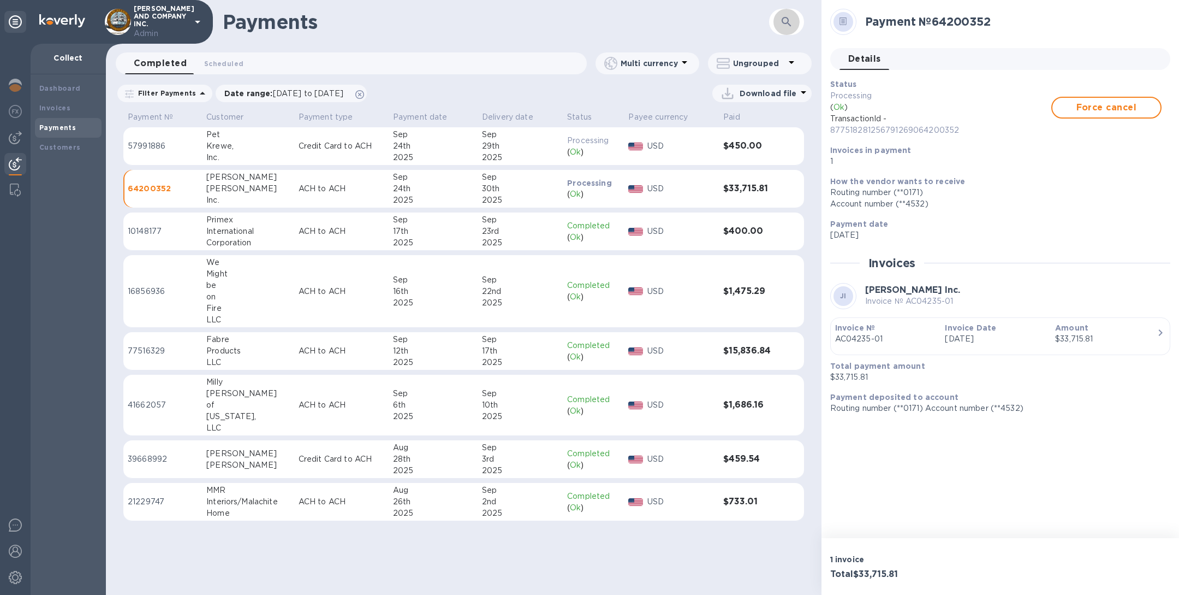
click at [788, 11] on button "button" at bounding box center [787, 22] width 26 height 26
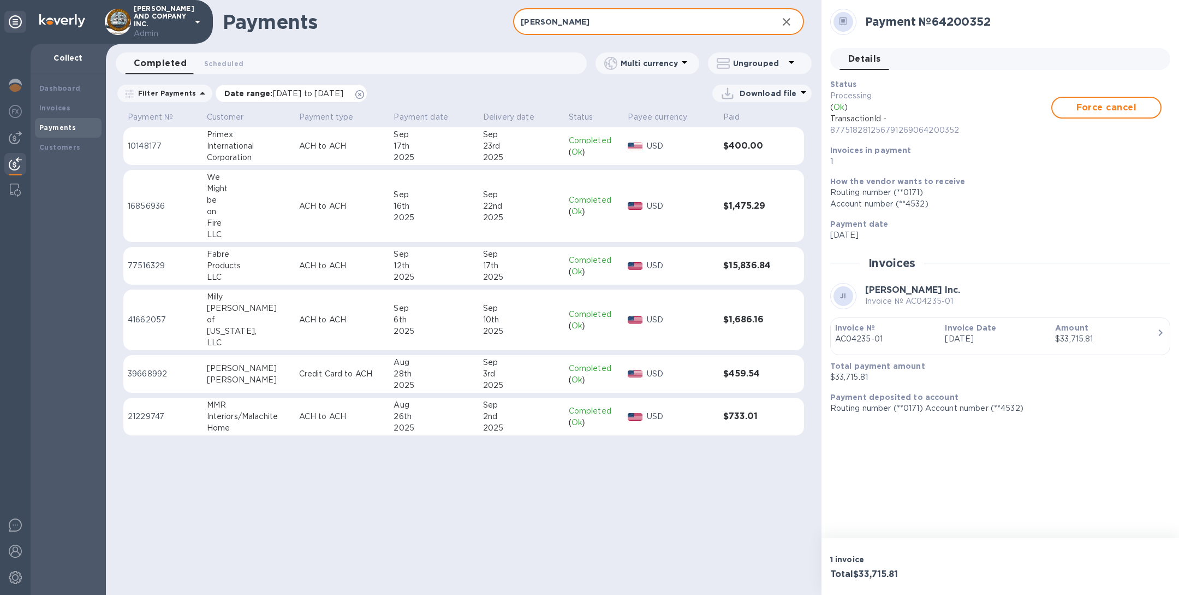
click at [364, 94] on icon at bounding box center [359, 94] width 9 height 9
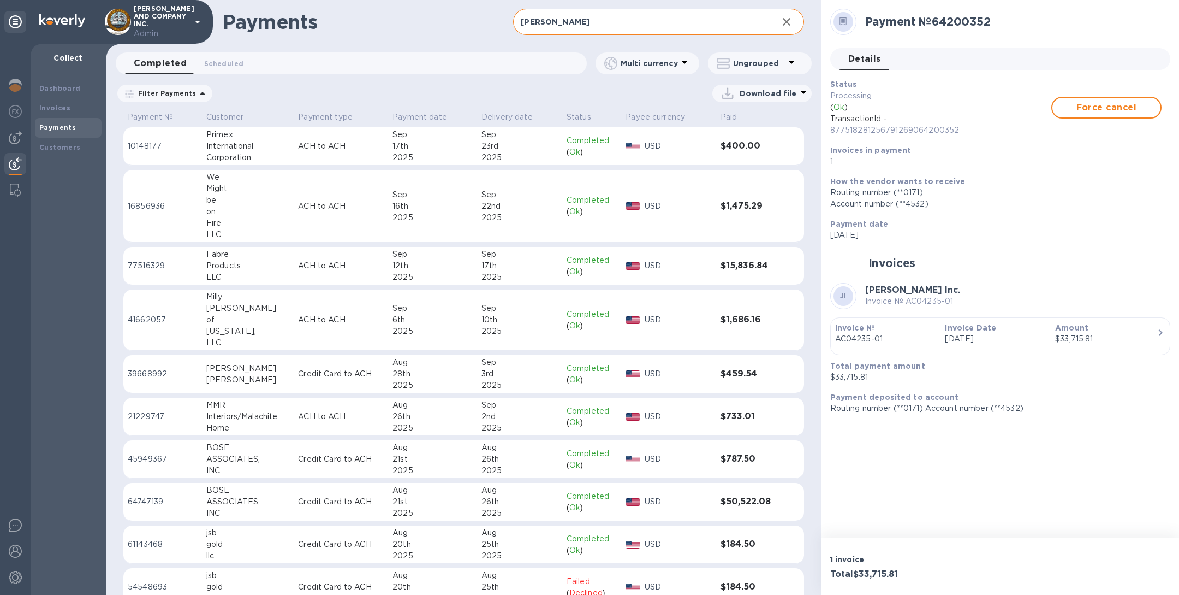
click at [602, 29] on input "j.w." at bounding box center [641, 22] width 256 height 27
type input "j"
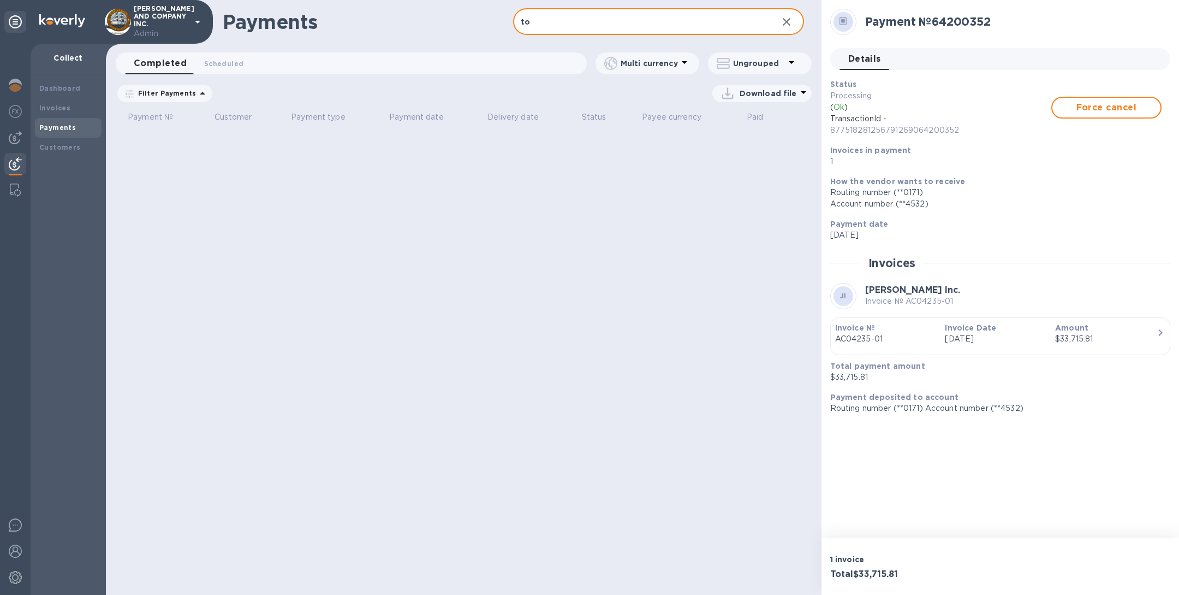
type input "t"
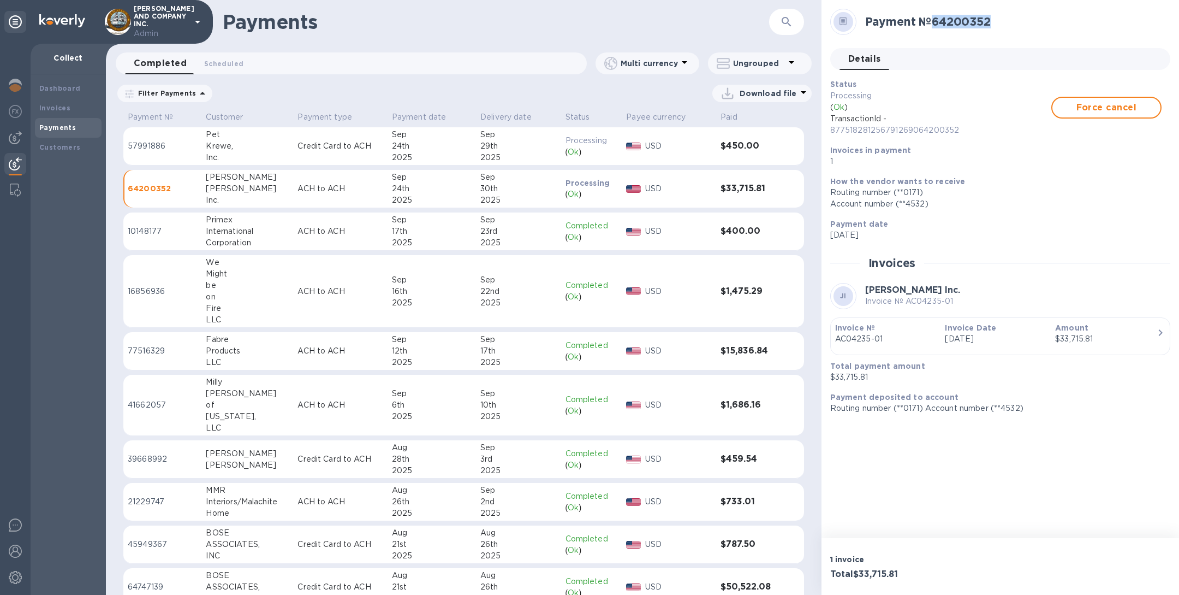
drag, startPoint x: 1002, startPoint y: 22, endPoint x: 937, endPoint y: 22, distance: 65.0
click at [937, 22] on h2 "Payment № 64200352" at bounding box center [1014, 22] width 297 height 14
copy h2 "64200352"
click at [780, 16] on icon "button" at bounding box center [786, 21] width 13 height 13
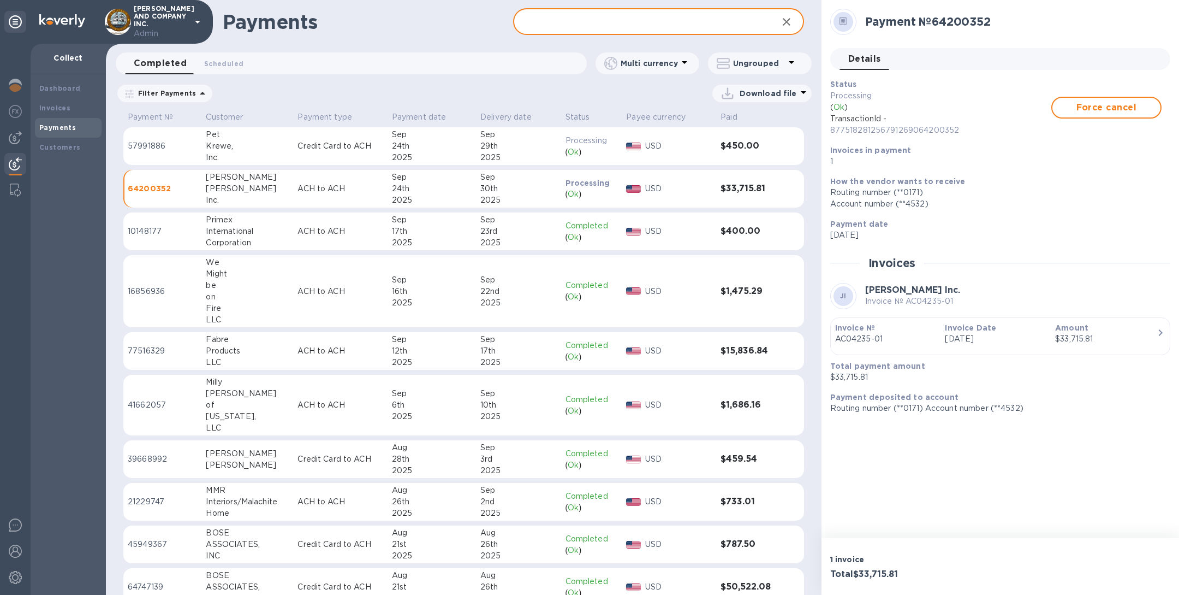
paste input "64200352"
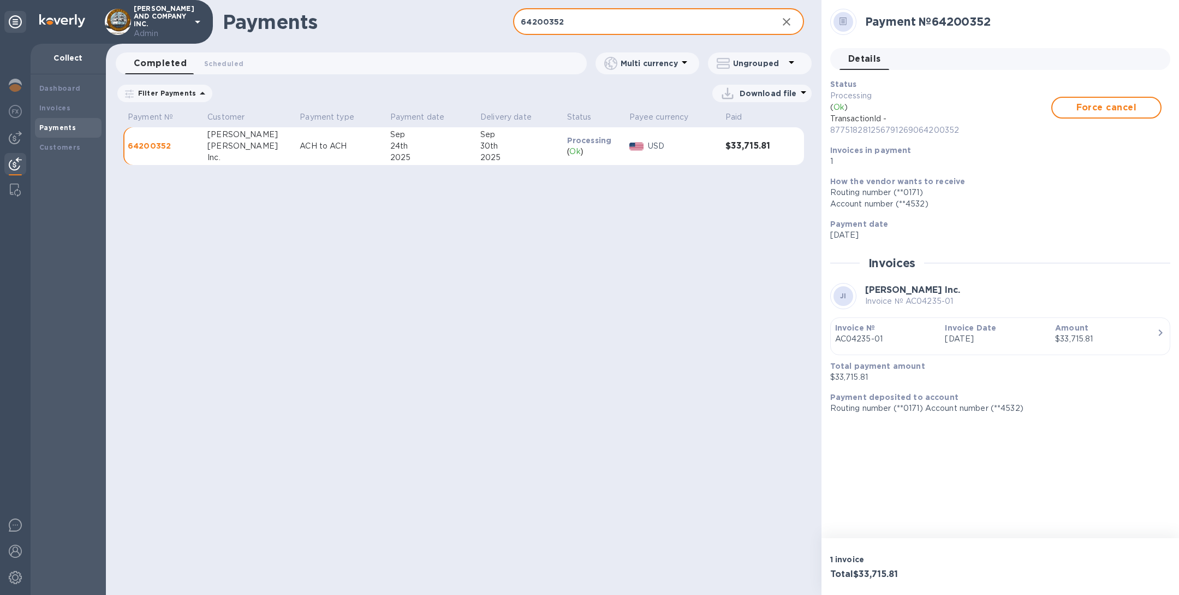
type input "64200352"
click at [775, 95] on p "Download file" at bounding box center [768, 93] width 57 height 11
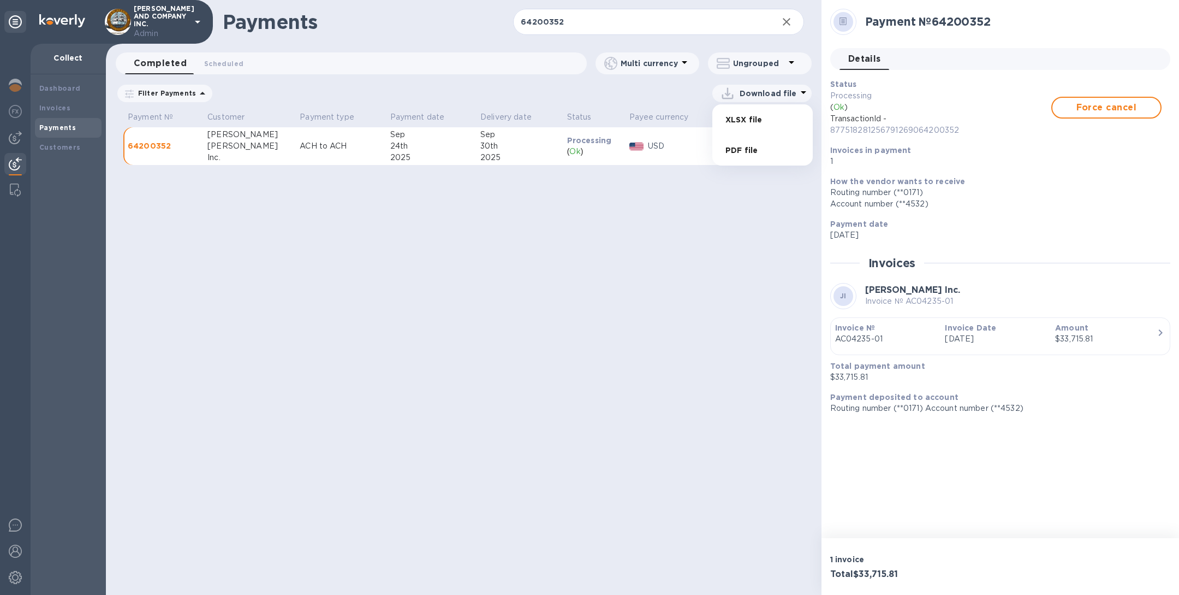
click at [751, 153] on li "PDF file" at bounding box center [763, 150] width 74 height 31
click at [785, 23] on icon "button" at bounding box center [787, 22] width 8 height 8
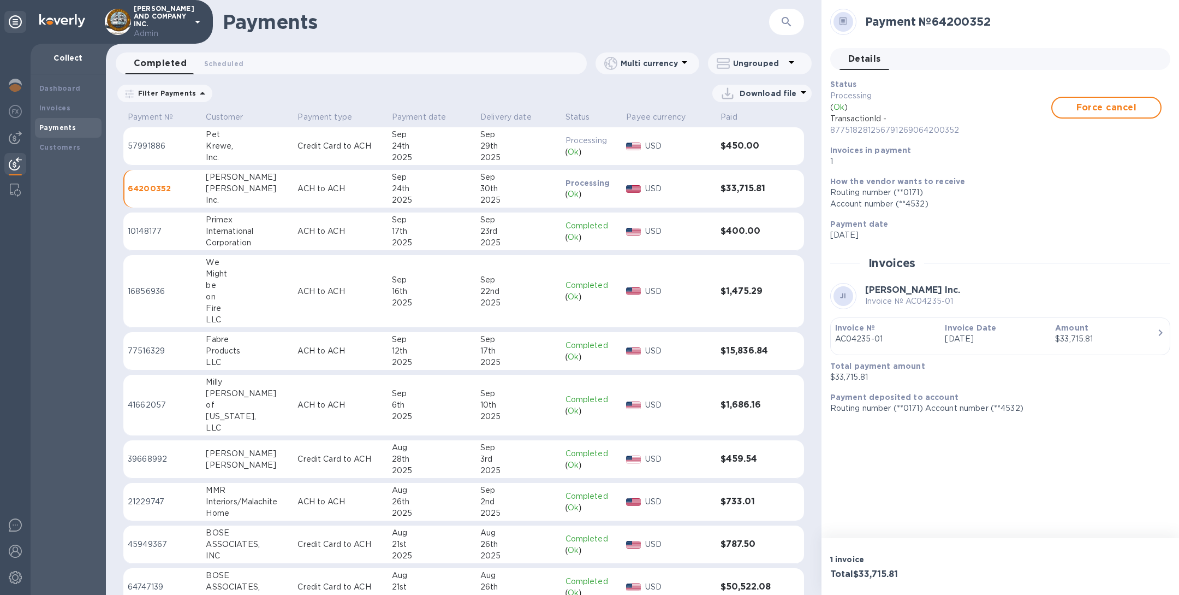
click at [792, 20] on icon "button" at bounding box center [786, 21] width 13 height 13
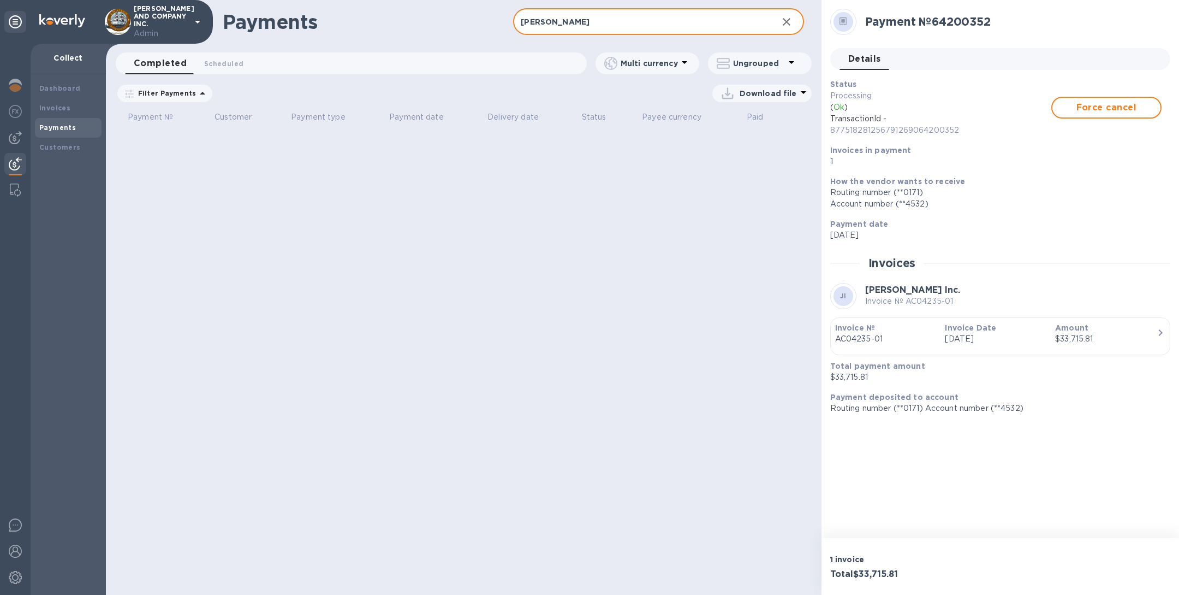
type input "j"
click at [542, 16] on input "tou" at bounding box center [641, 22] width 256 height 27
type input "t"
type input "T"
type input "J"
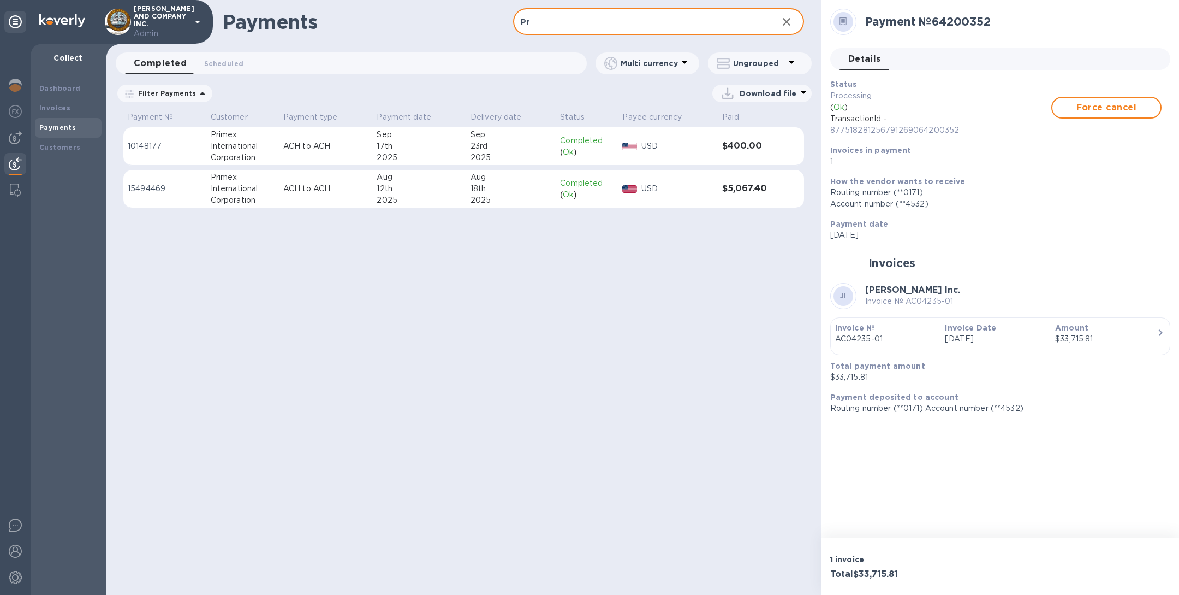
type input "P"
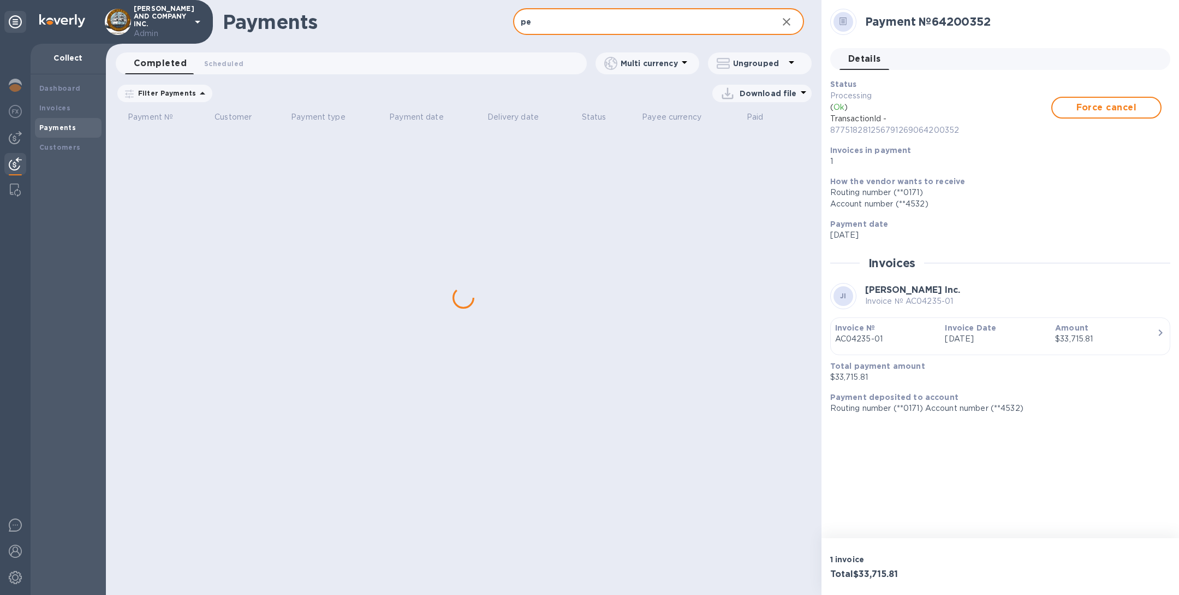
type input "p"
type input "P"
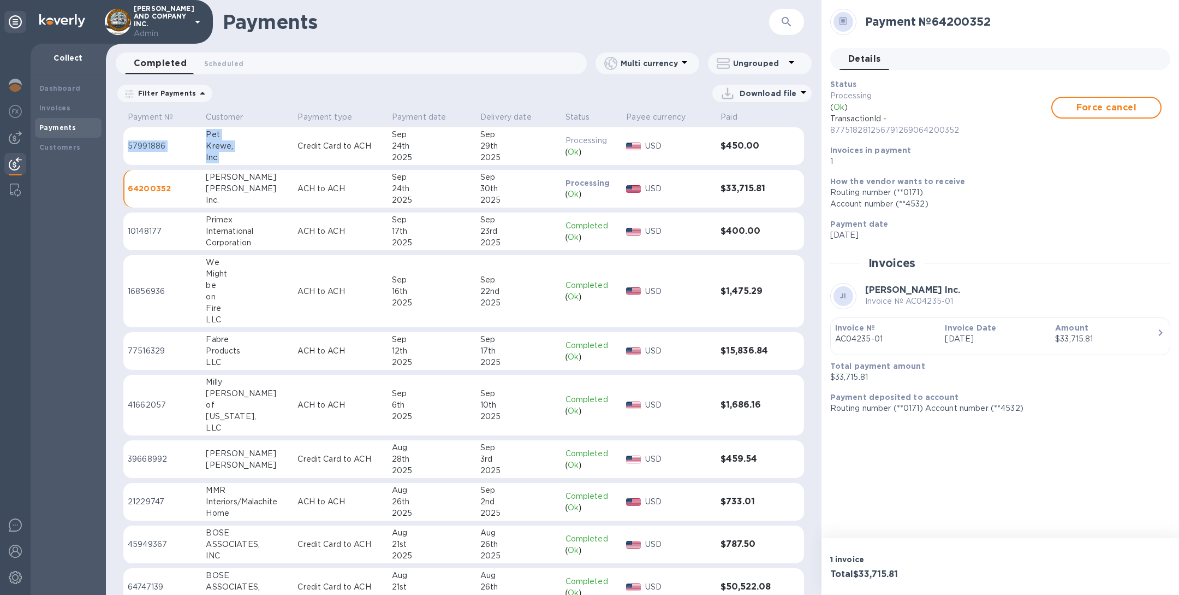
drag, startPoint x: 235, startPoint y: 160, endPoint x: 197, endPoint y: 128, distance: 49.6
click at [197, 128] on tr "57991886 Pet Krewe, Inc. Credit Card to ACH Sep 24th 2025 Sep 29th 2025 Process…" at bounding box center [463, 146] width 681 height 38
click at [466, 153] on div "2025" at bounding box center [432, 157] width 80 height 11
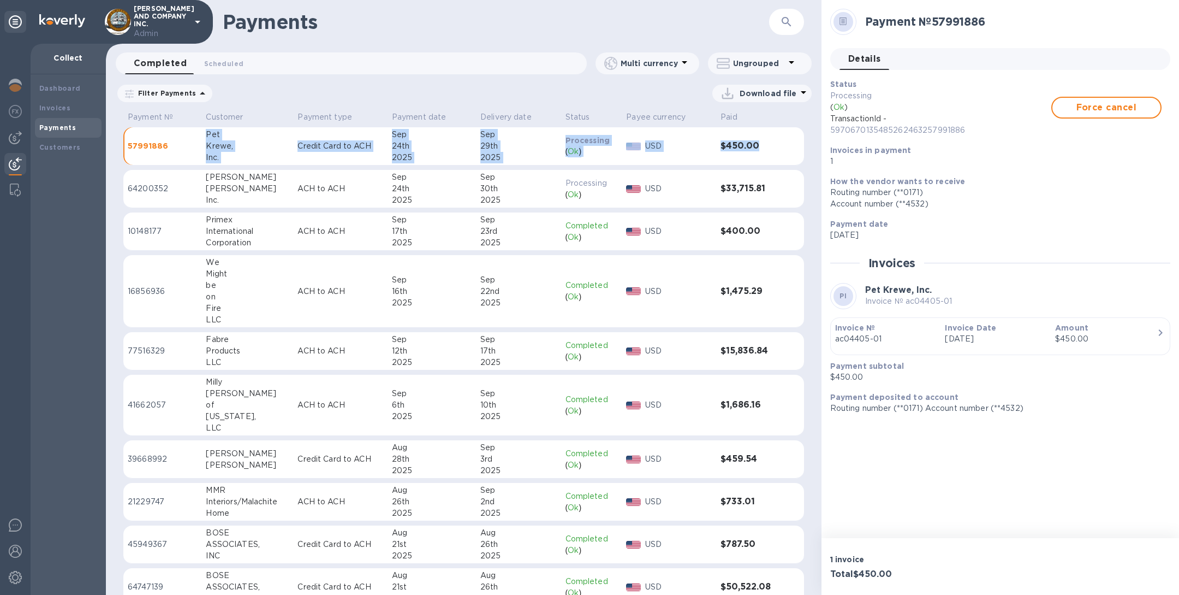
drag, startPoint x: 206, startPoint y: 135, endPoint x: 234, endPoint y: 167, distance: 42.2
click at [234, 167] on table "Payment № Customer Payment type Payment date Delivery date Status Payee currenc…" at bounding box center [463, 598] width 681 height 980
drag, startPoint x: 230, startPoint y: 162, endPoint x: 224, endPoint y: 157, distance: 7.4
click at [224, 157] on div "Inc." at bounding box center [247, 157] width 83 height 11
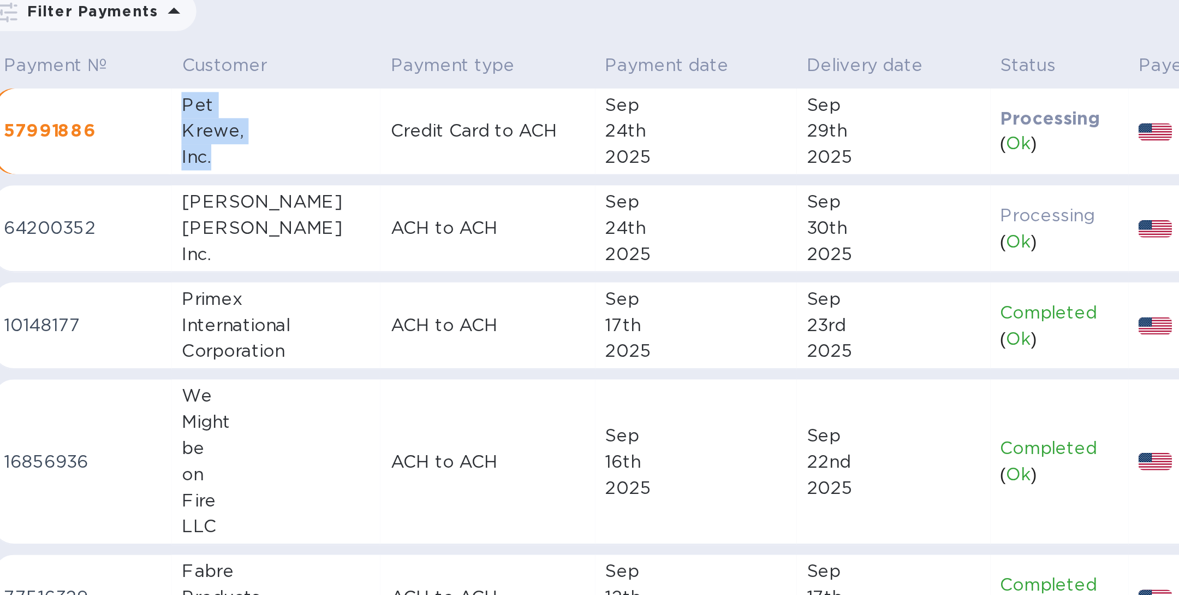
drag, startPoint x: 224, startPoint y: 157, endPoint x: 204, endPoint y: 134, distance: 30.9
click at [204, 134] on td "Pet Krewe, Inc." at bounding box center [247, 146] width 92 height 38
copy div "Pet Krewe, Inc."
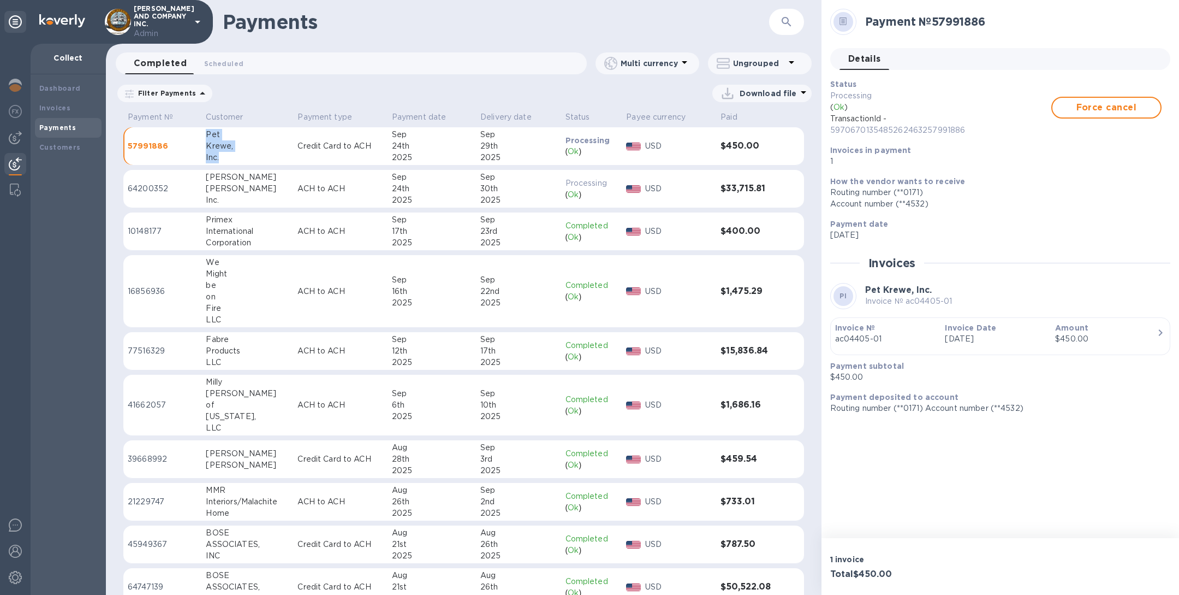
click at [798, 20] on button "button" at bounding box center [787, 22] width 26 height 26
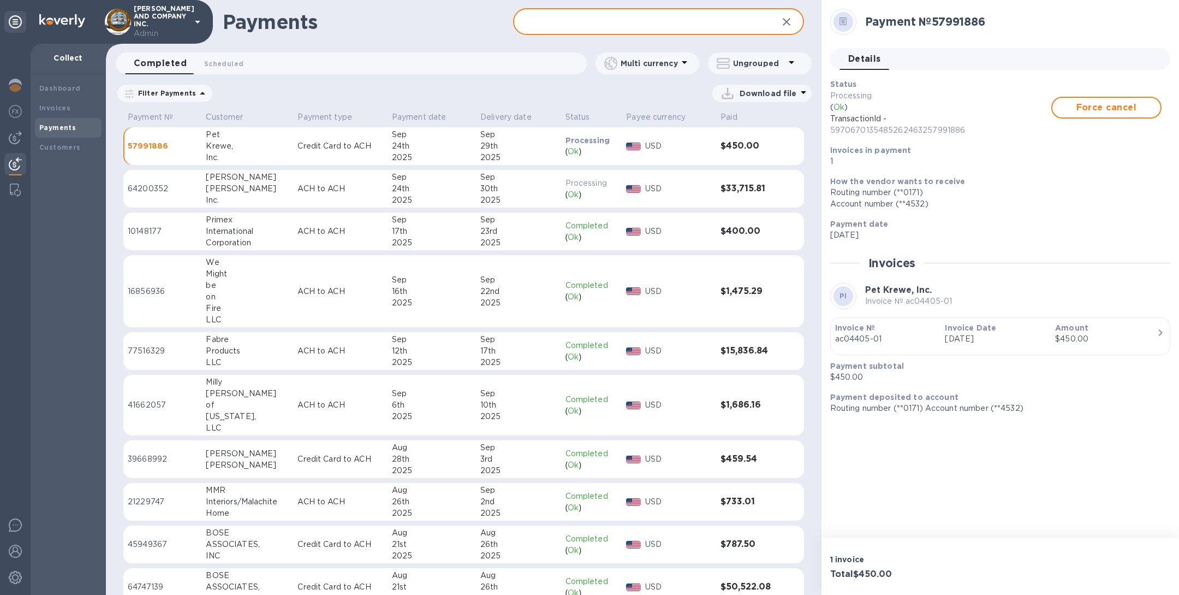
paste input "Pet Krewe, Inc."
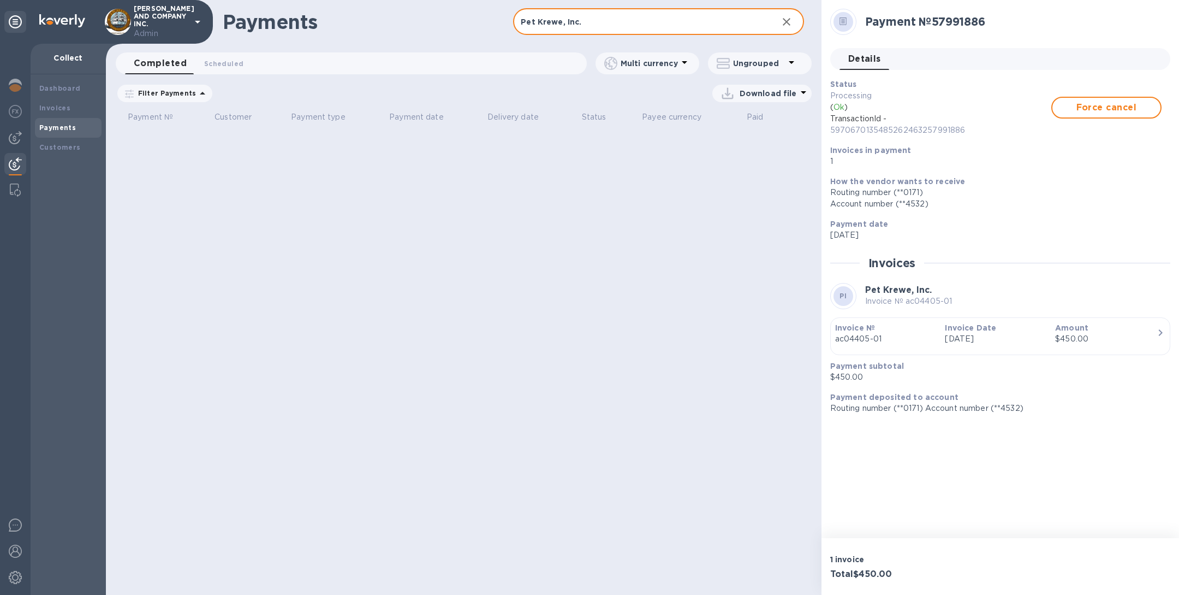
click at [565, 20] on input "Pet Krewe, Inc." at bounding box center [641, 22] width 256 height 27
type input "P"
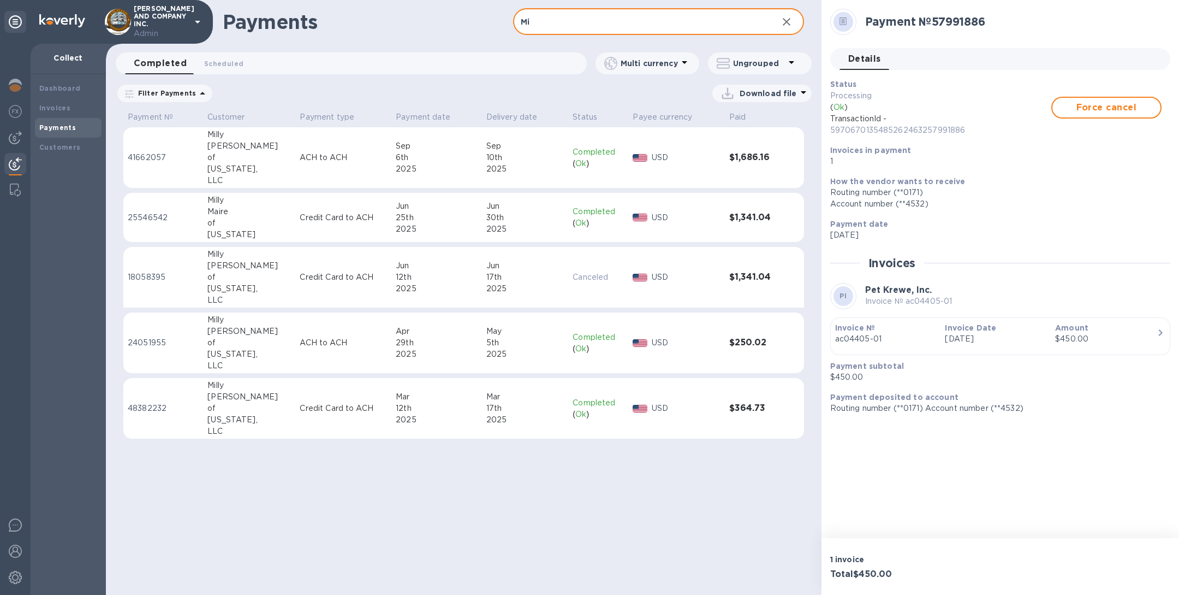
type input "M"
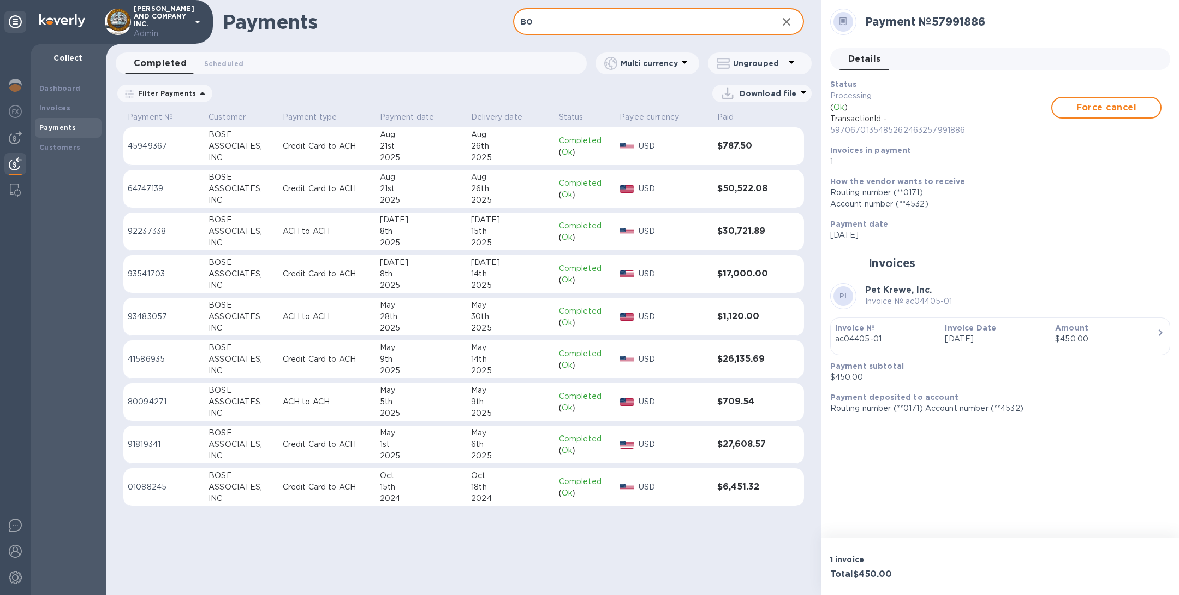
type input "B"
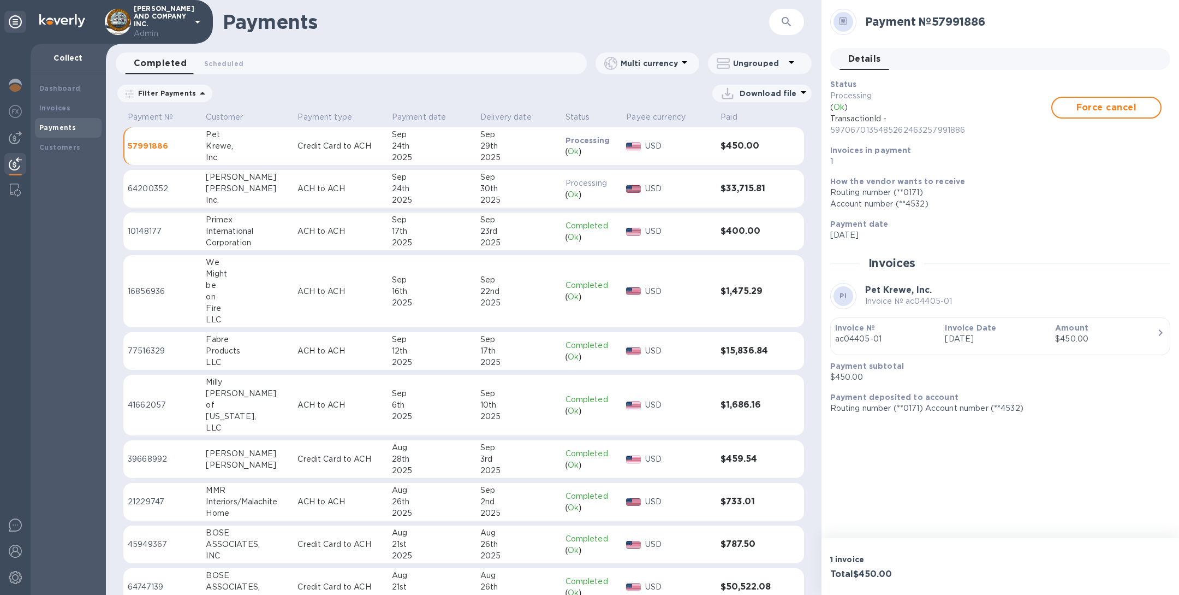
click at [786, 26] on icon "button" at bounding box center [786, 21] width 13 height 13
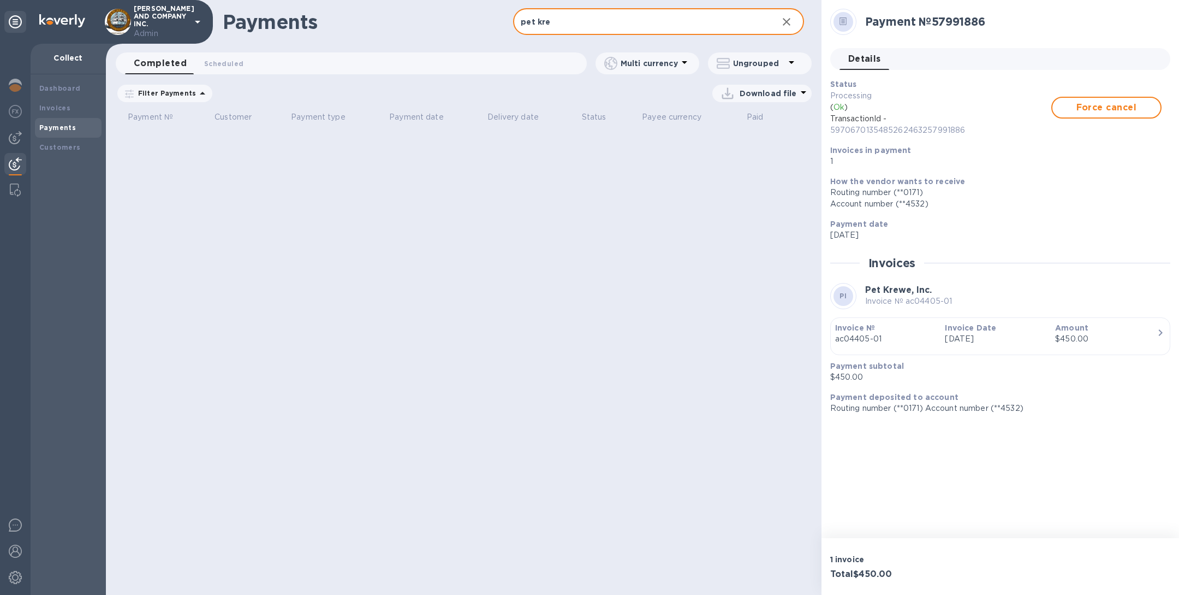
type input "pet kre"
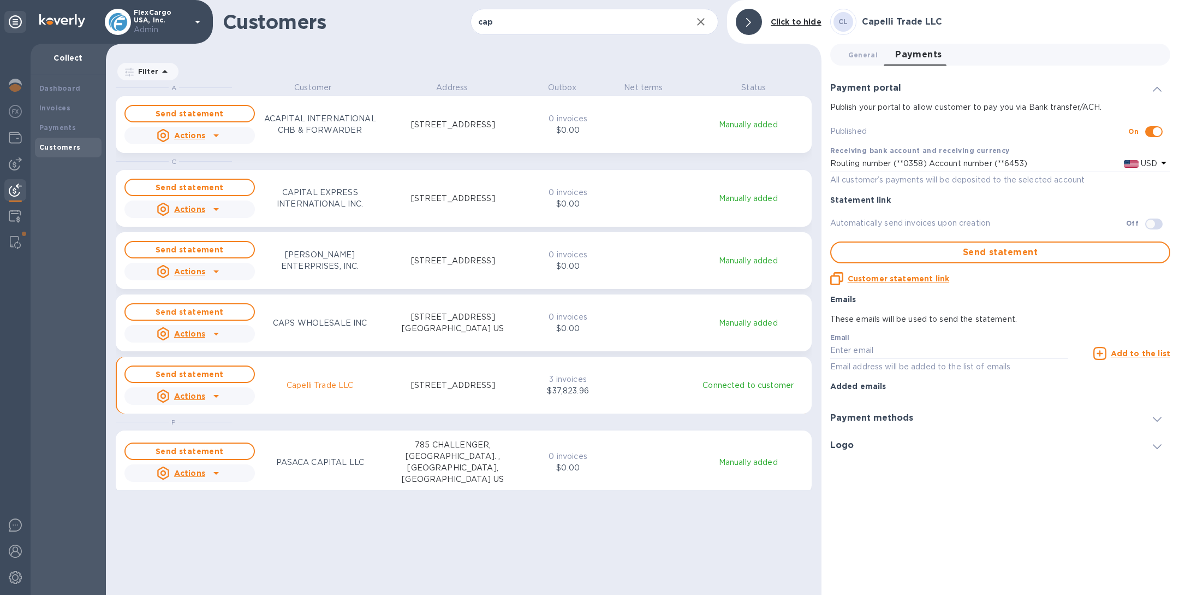
scroll to position [500, 711]
